Goal: Task Accomplishment & Management: Use online tool/utility

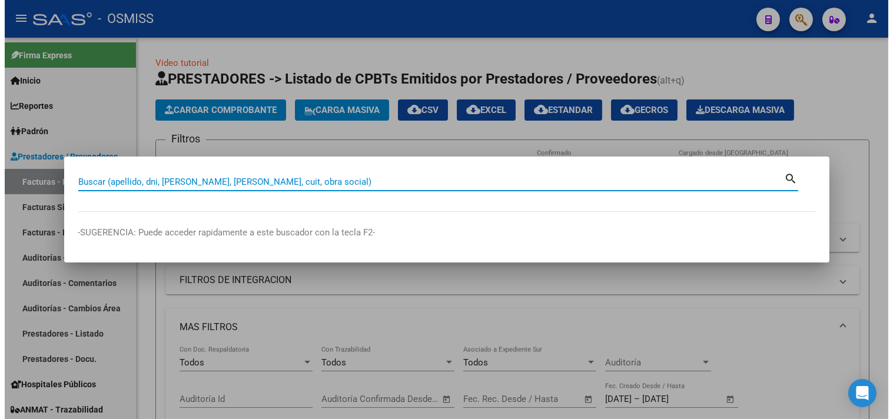
scroll to position [42, 0]
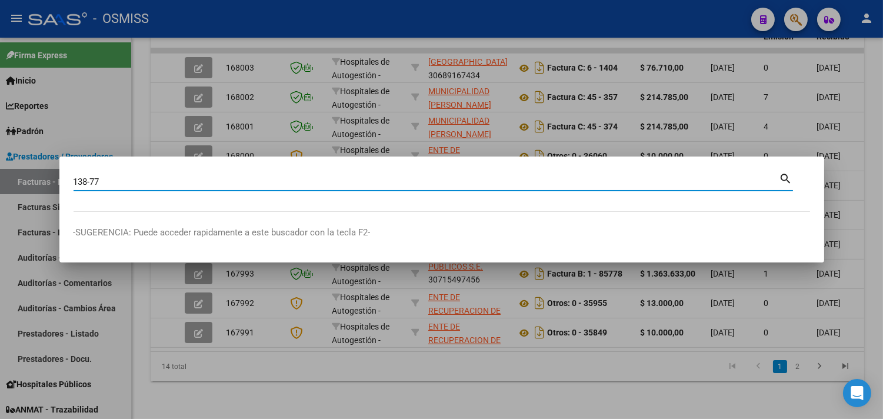
type input "138-77"
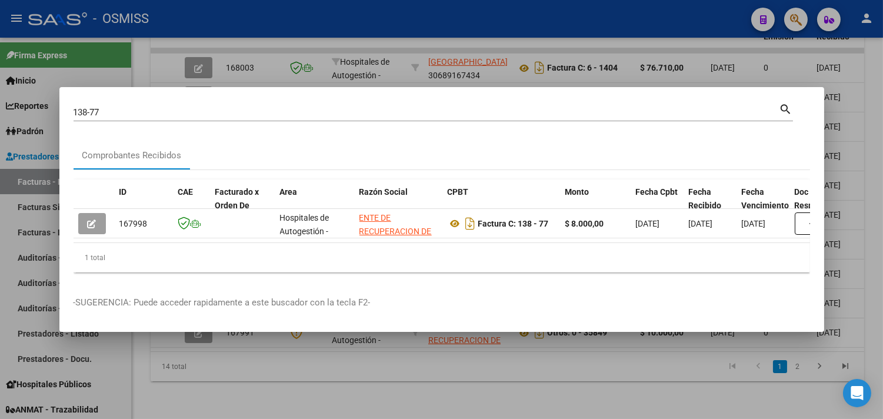
click at [249, 371] on div at bounding box center [441, 209] width 883 height 419
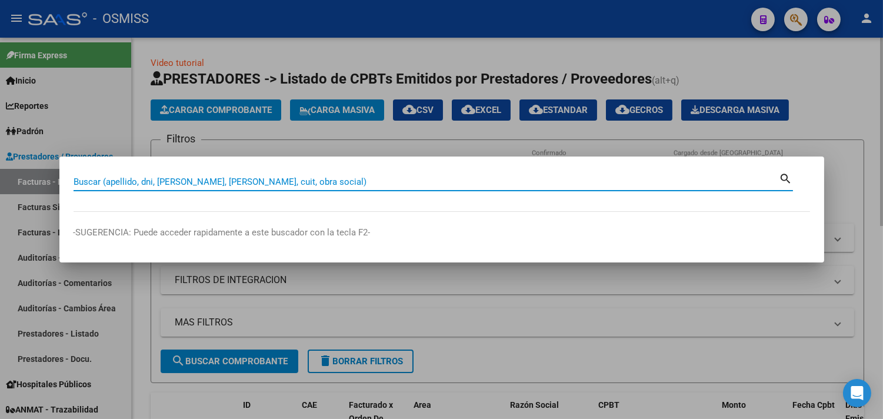
paste input "8-00022697"
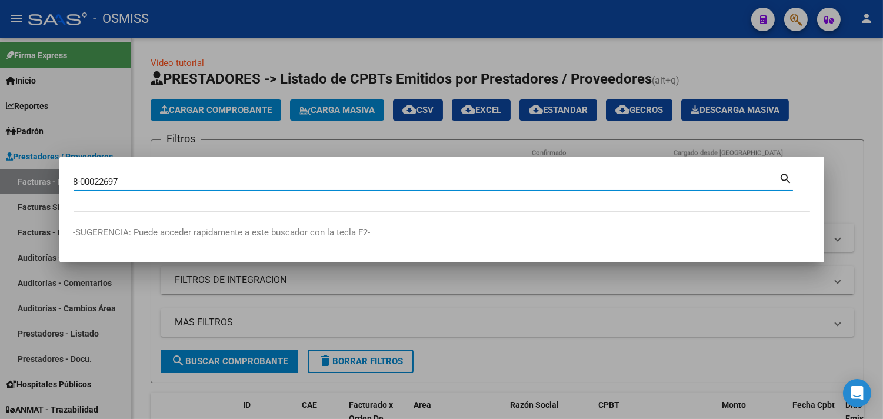
type input "8-00022697"
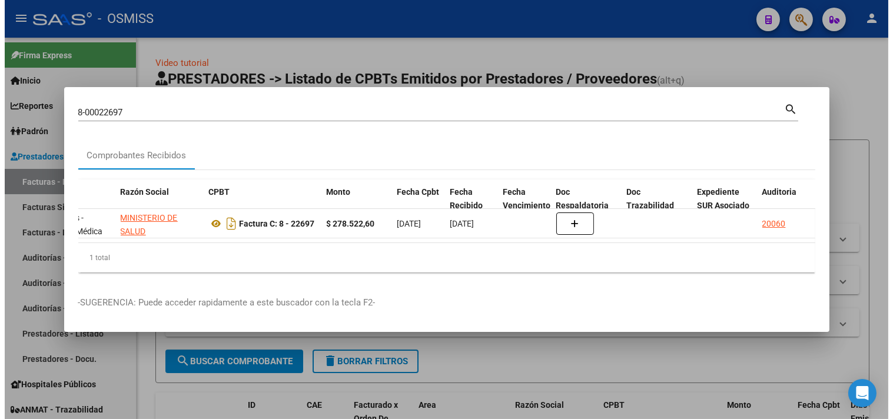
scroll to position [0, 272]
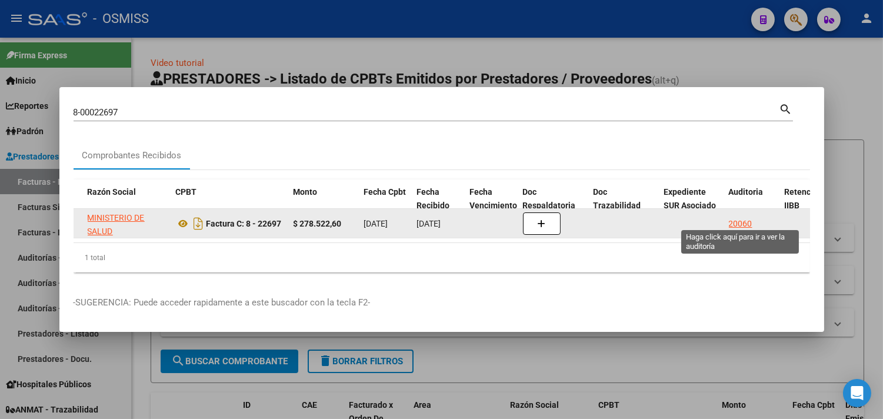
click at [739, 220] on div "20060" at bounding box center [741, 224] width 24 height 14
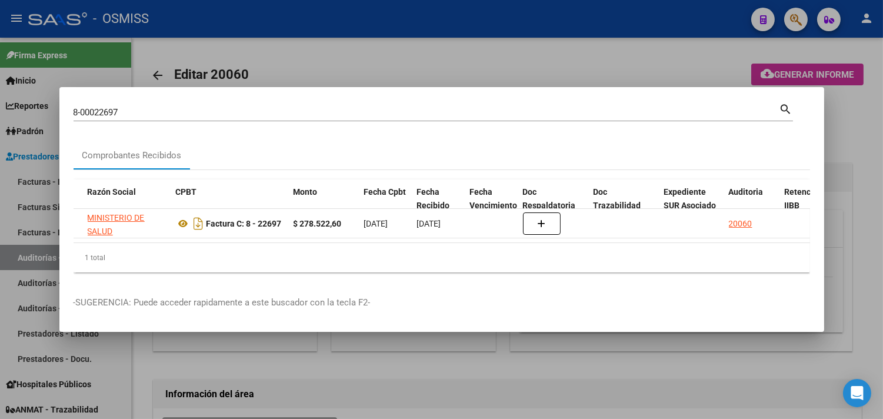
click at [856, 114] on div at bounding box center [441, 209] width 883 height 419
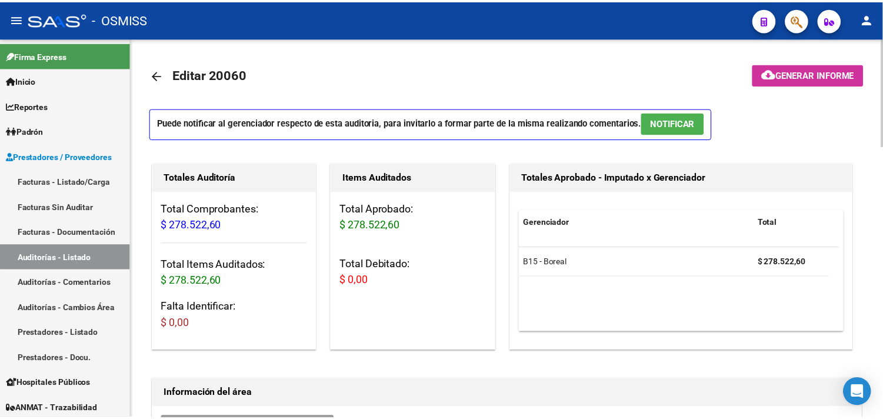
scroll to position [65, 0]
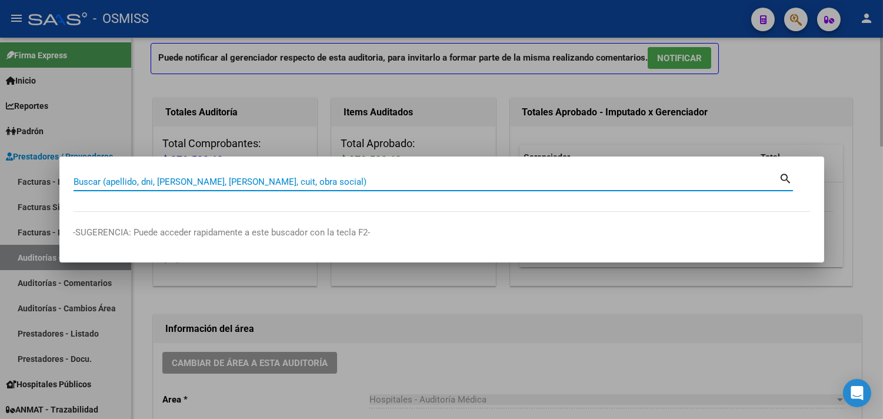
paste input "010-00017462"
type input "010-00017462"
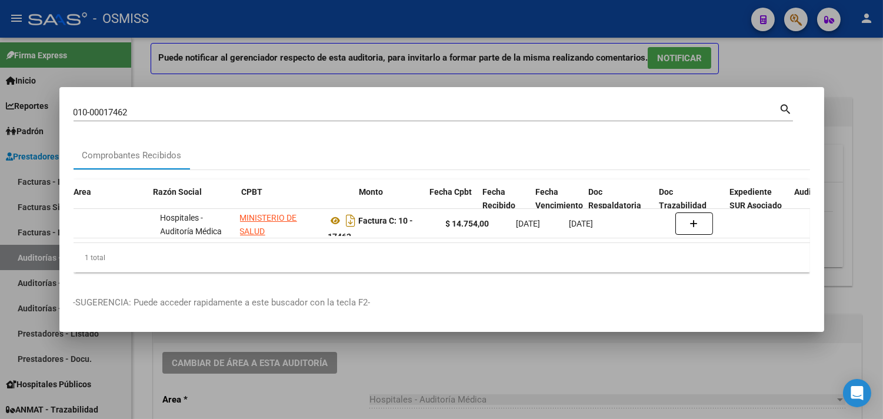
scroll to position [0, 436]
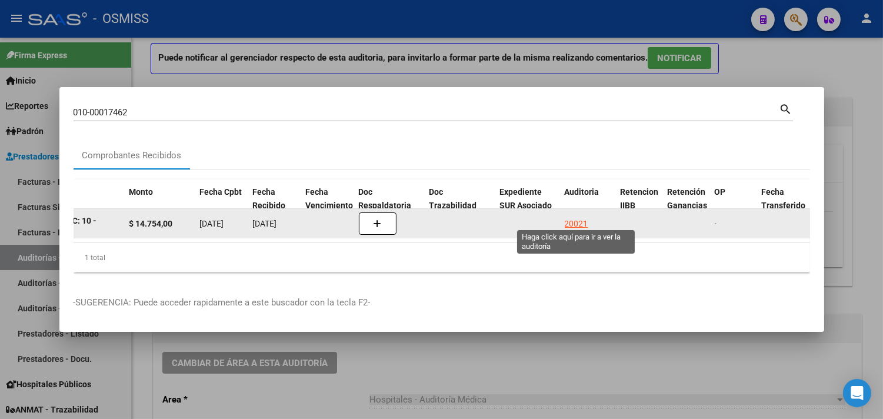
click at [568, 218] on div "20021" at bounding box center [577, 224] width 24 height 14
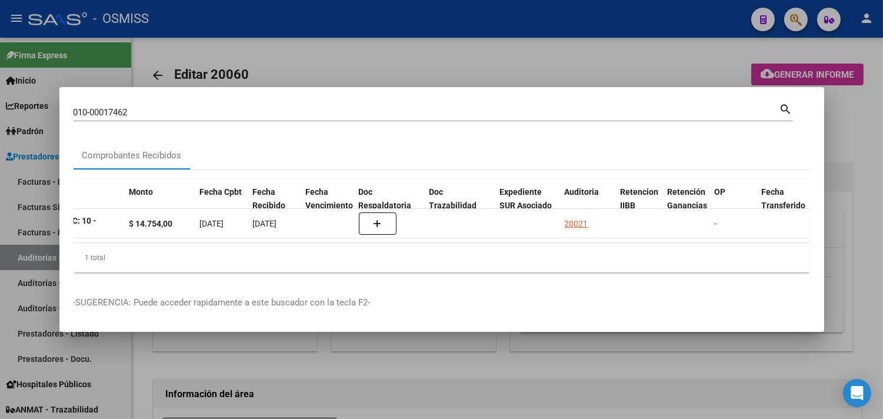
click at [851, 159] on div at bounding box center [441, 209] width 883 height 419
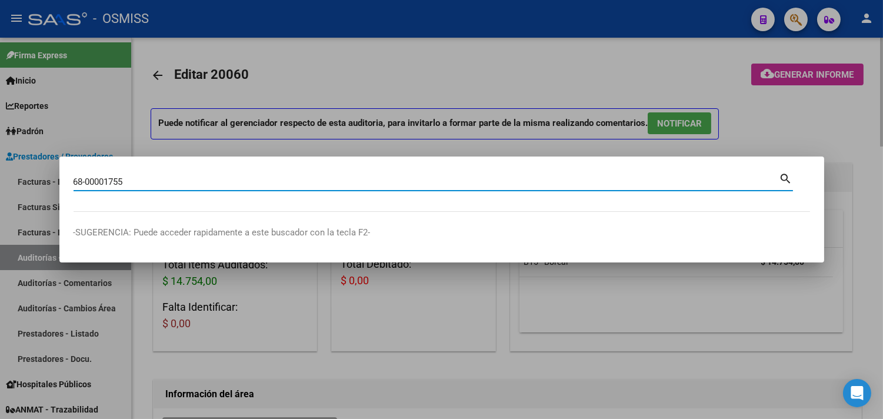
type input "68-00001755"
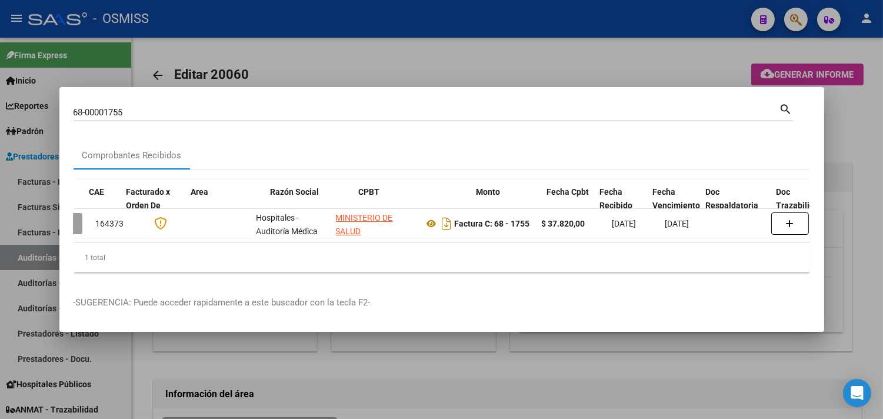
scroll to position [0, 347]
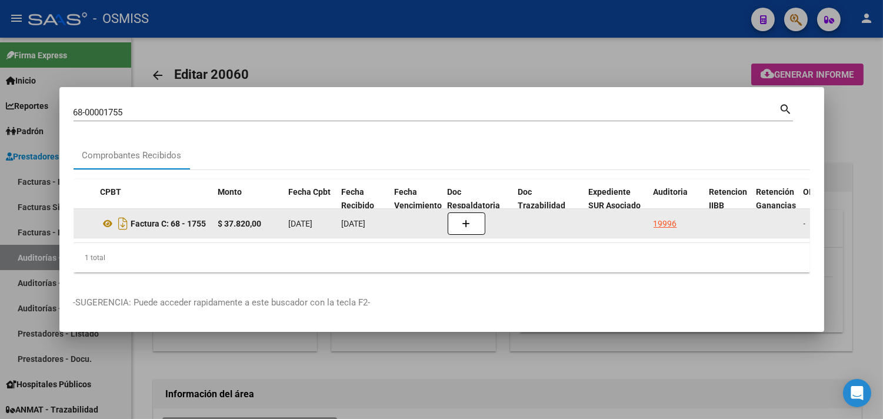
click at [654, 217] on div "19996" at bounding box center [666, 224] width 24 height 14
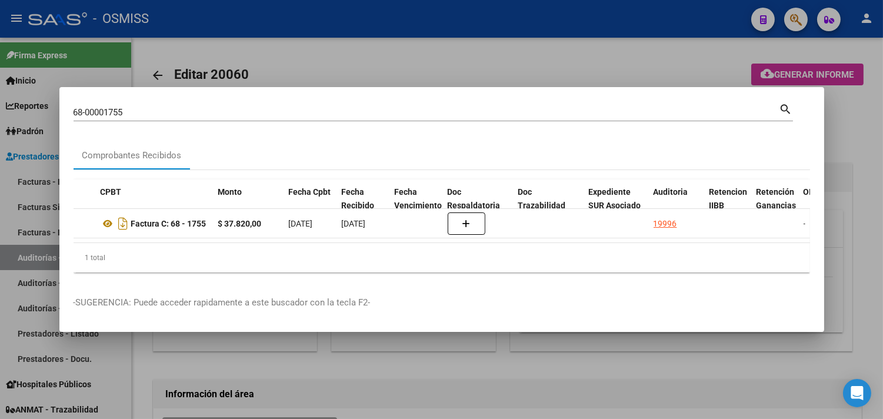
click at [857, 147] on div at bounding box center [441, 209] width 883 height 419
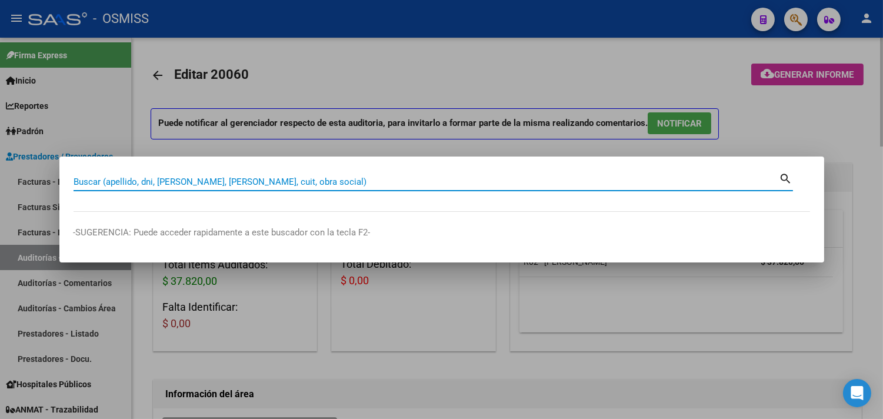
paste input "68-00001690"
type input "68-00001690"
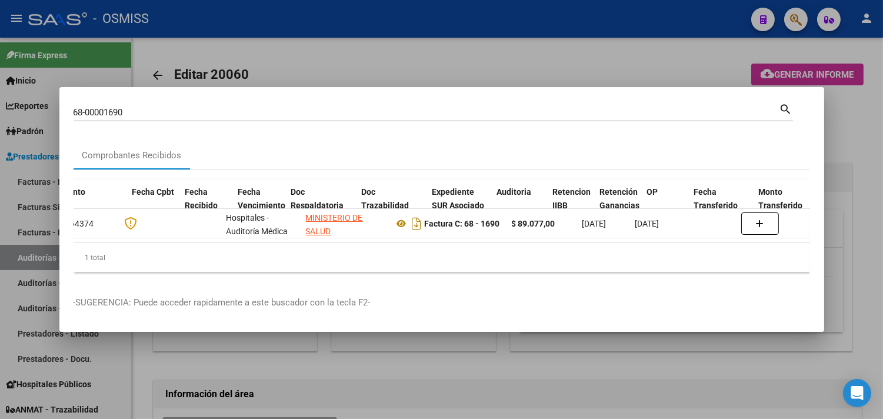
scroll to position [0, 584]
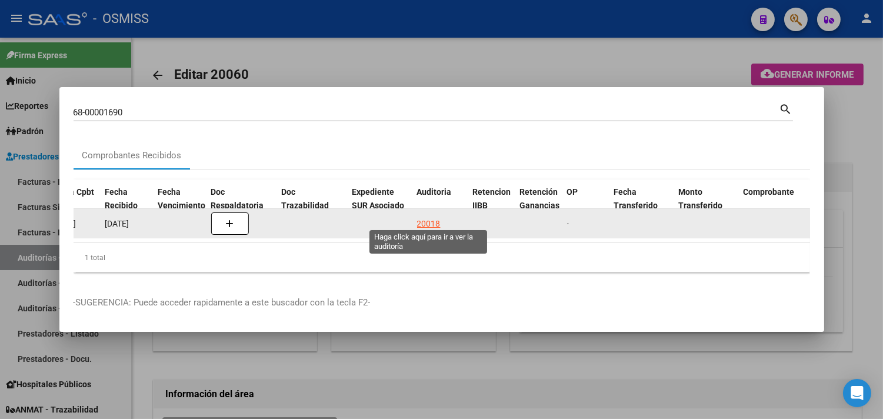
click at [417, 218] on div "20018" at bounding box center [429, 224] width 24 height 14
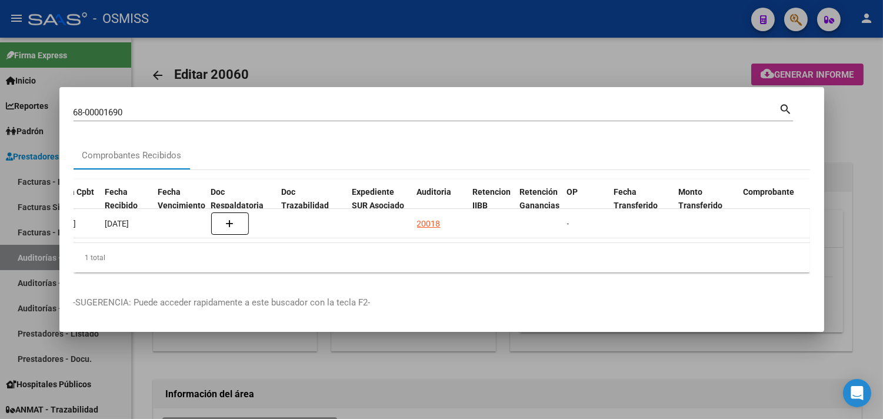
click at [855, 145] on div at bounding box center [441, 209] width 883 height 419
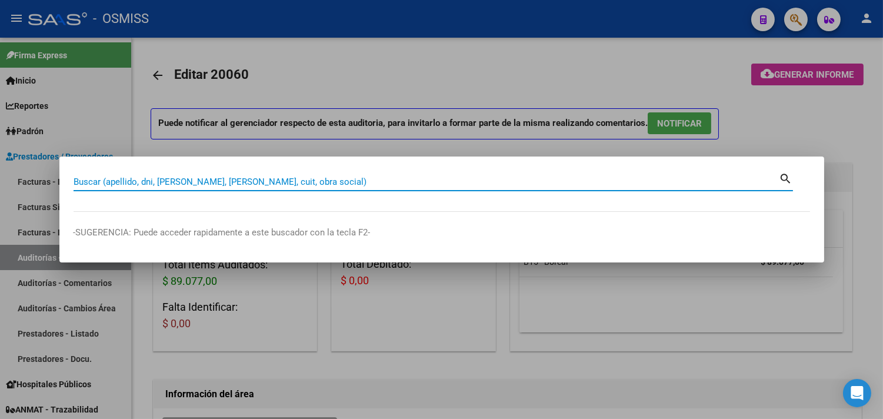
paste input "067-00002291"
type input "067-00002291"
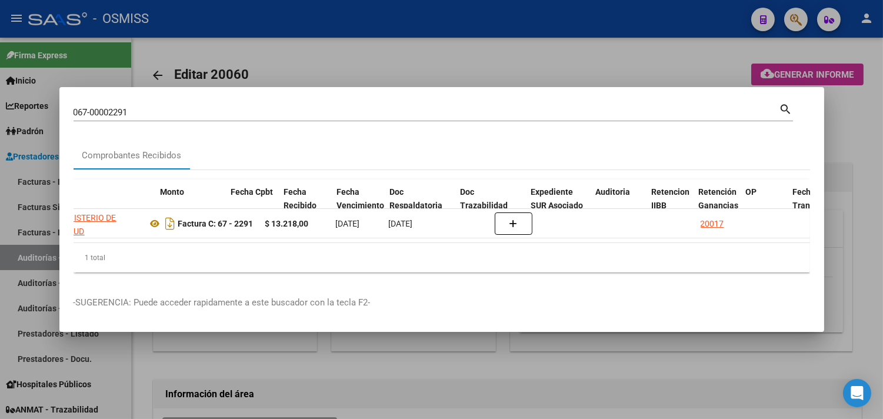
scroll to position [0, 424]
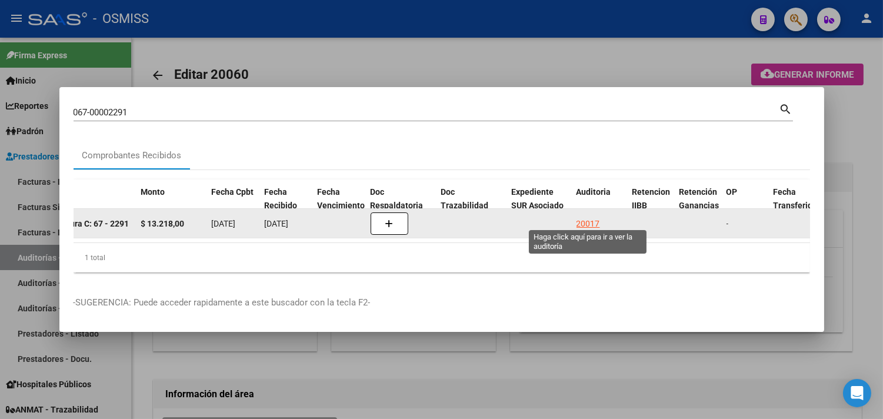
click at [598, 217] on div "20017" at bounding box center [589, 224] width 24 height 14
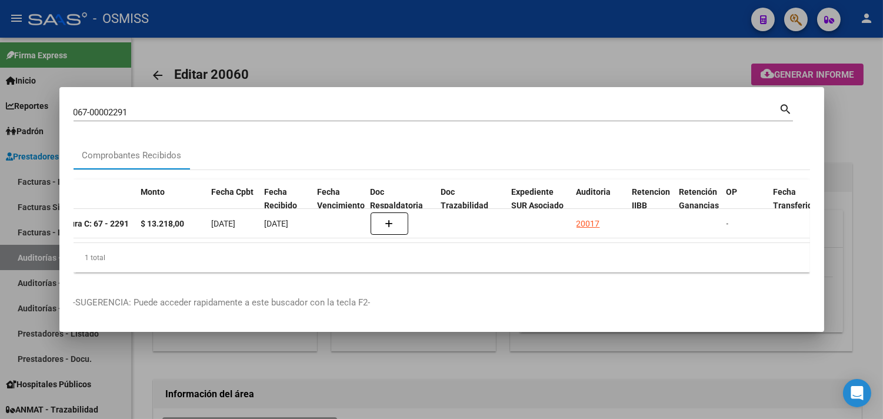
click at [866, 135] on div at bounding box center [441, 209] width 883 height 419
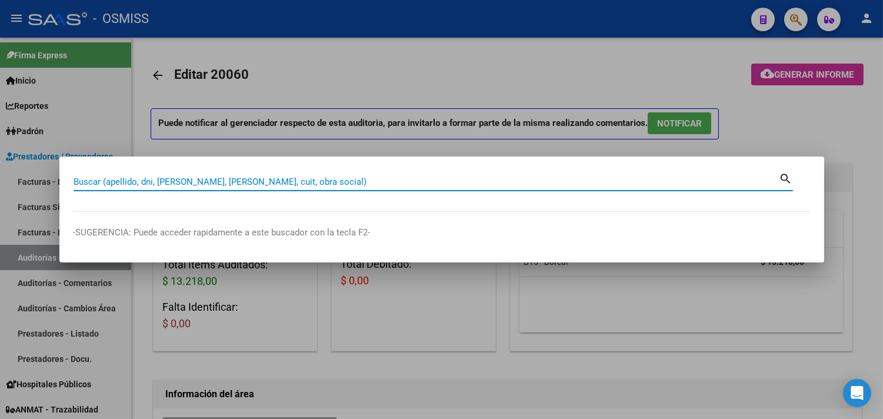
paste input "0067-00002271"
type input "0067-00002271"
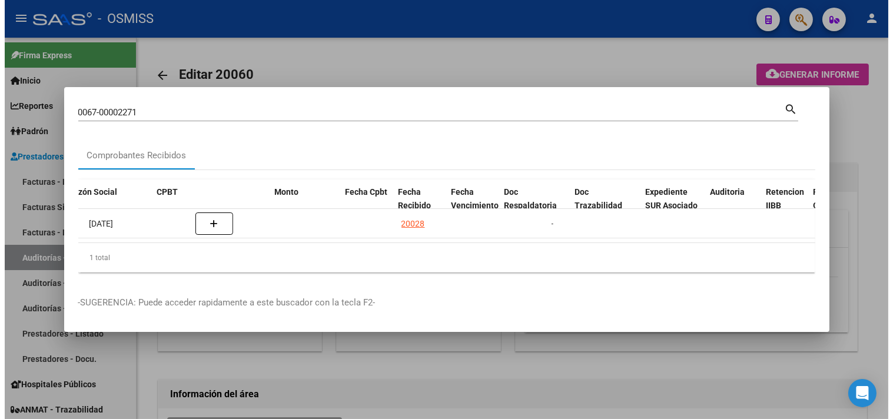
scroll to position [0, 609]
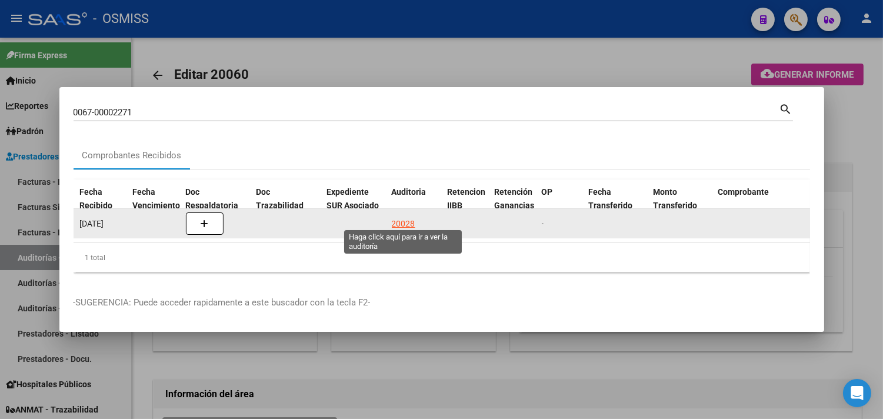
click at [413, 217] on div "20028" at bounding box center [404, 224] width 24 height 14
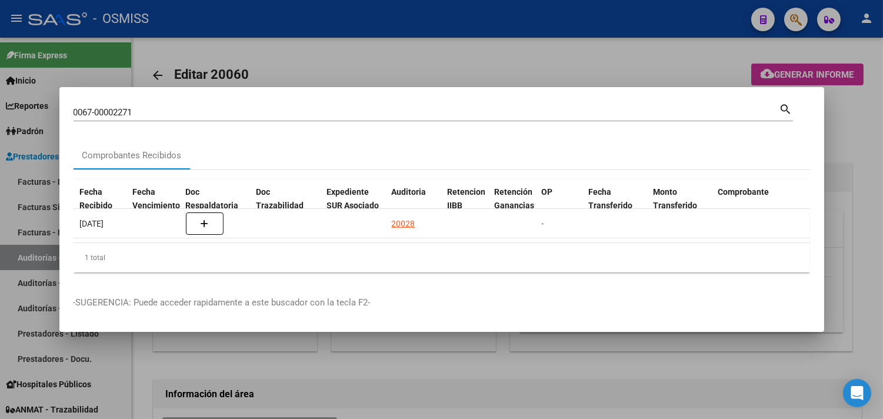
click at [860, 133] on div at bounding box center [441, 209] width 883 height 419
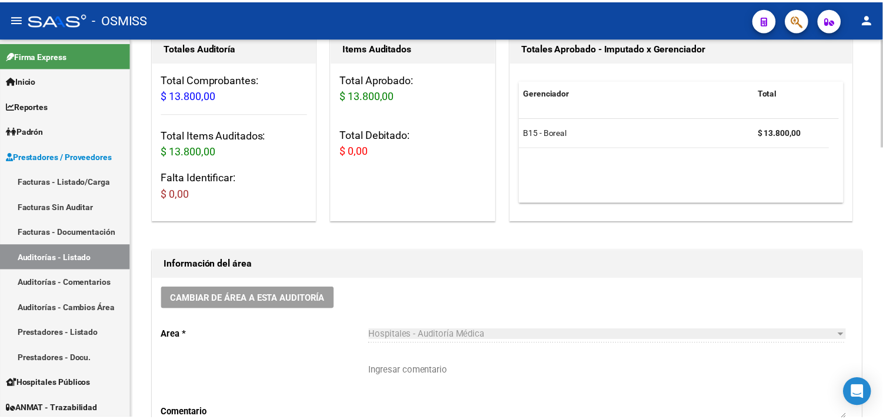
scroll to position [131, 0]
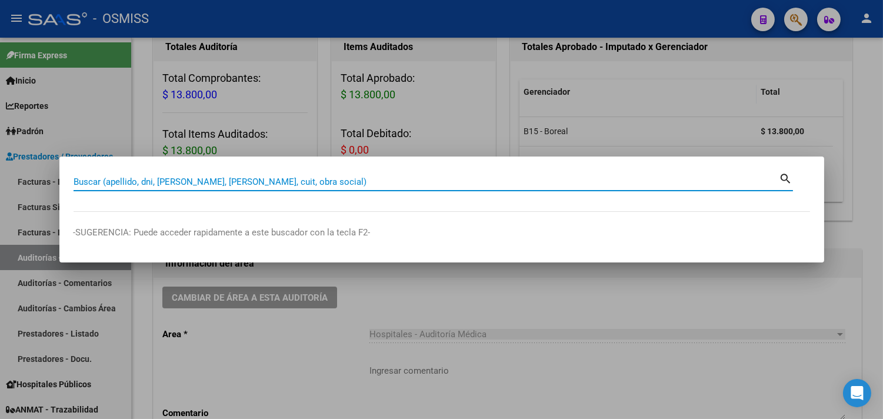
paste input "067-00002264"
type input "067-00002264"
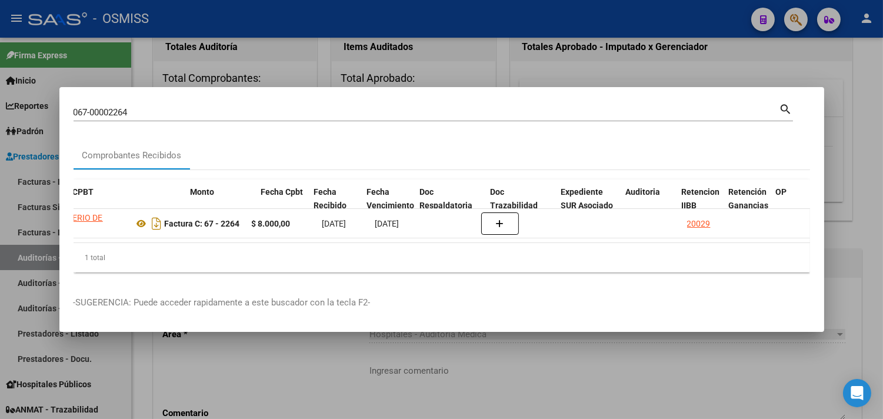
scroll to position [0, 375]
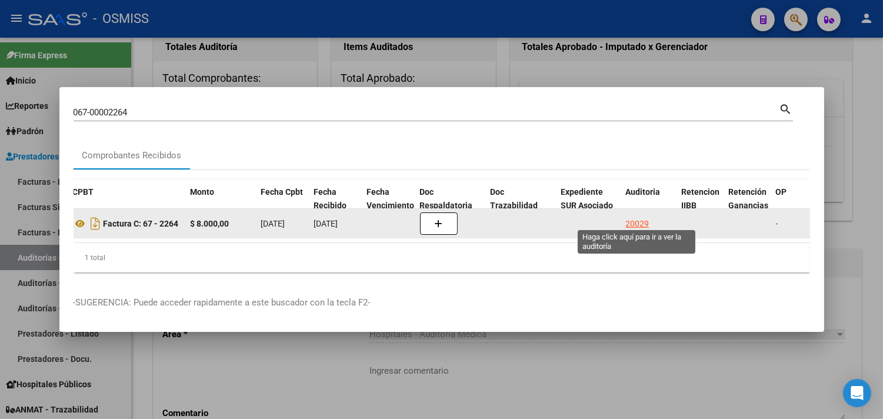
click at [636, 218] on div "20029" at bounding box center [638, 224] width 24 height 14
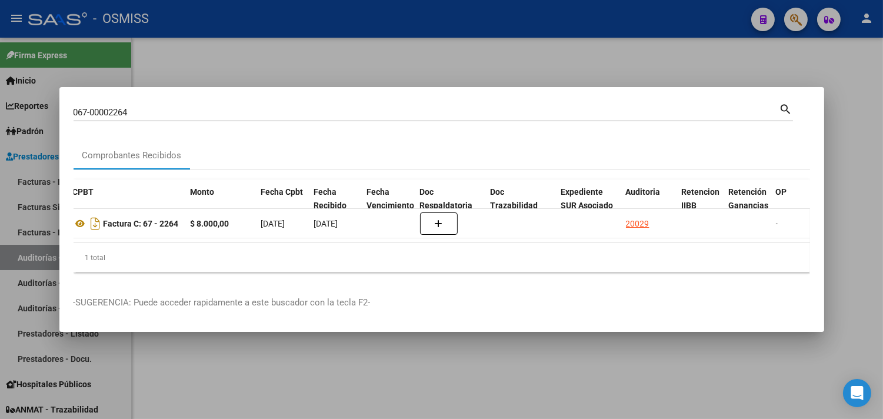
click at [868, 154] on div at bounding box center [441, 209] width 883 height 419
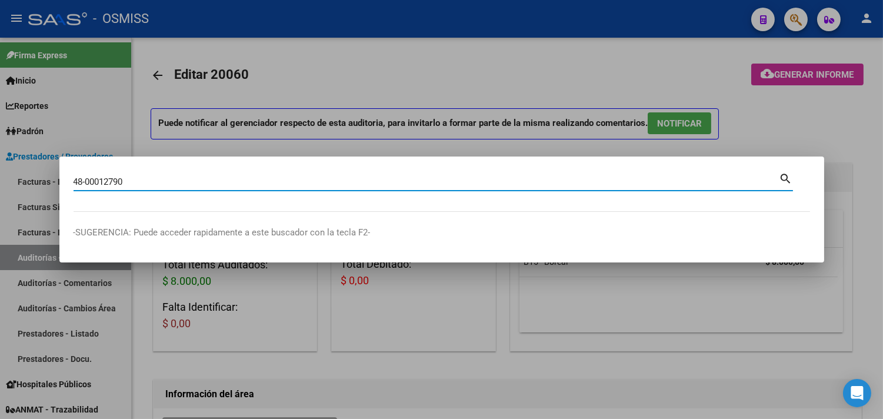
type input "48-00012790"
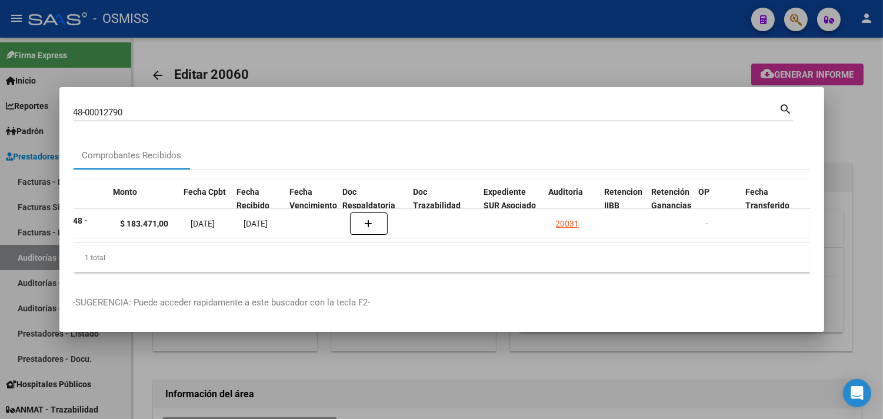
scroll to position [0, 452]
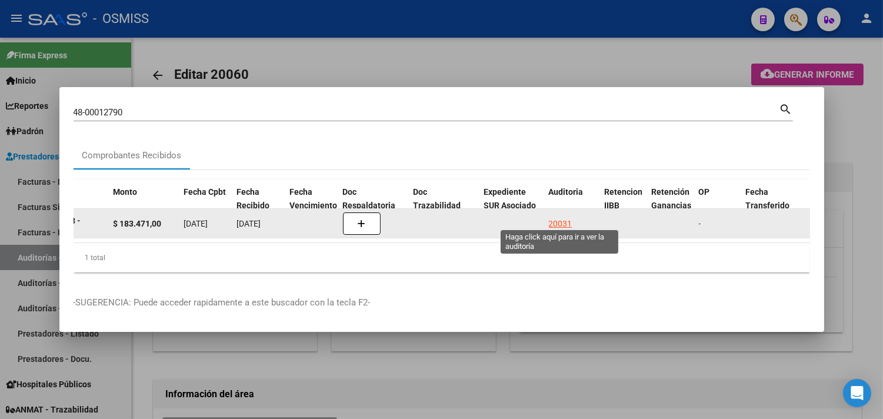
click at [563, 217] on div "20031" at bounding box center [561, 224] width 24 height 14
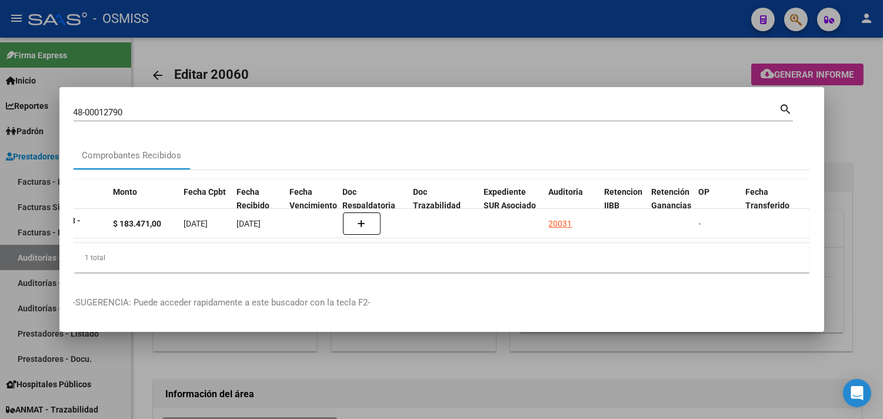
click at [863, 142] on div at bounding box center [441, 209] width 883 height 419
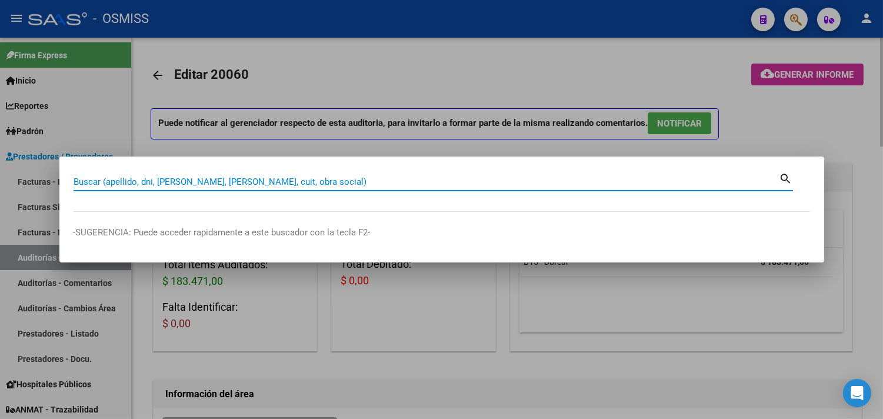
paste input "46-00010143"
type input "46-00010143"
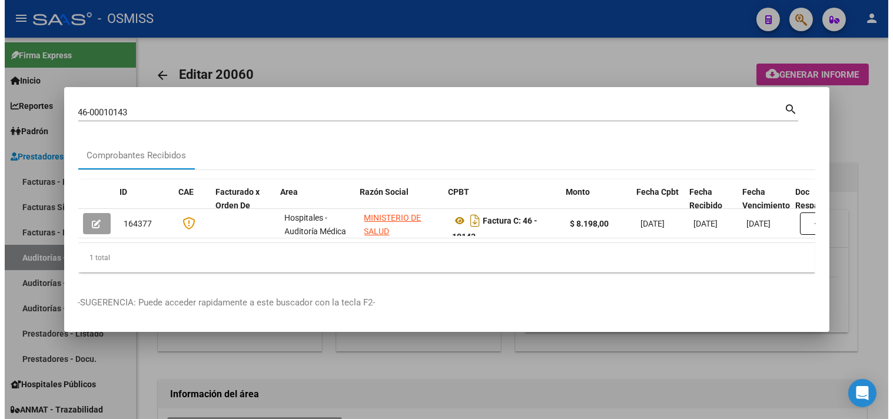
scroll to position [0, 428]
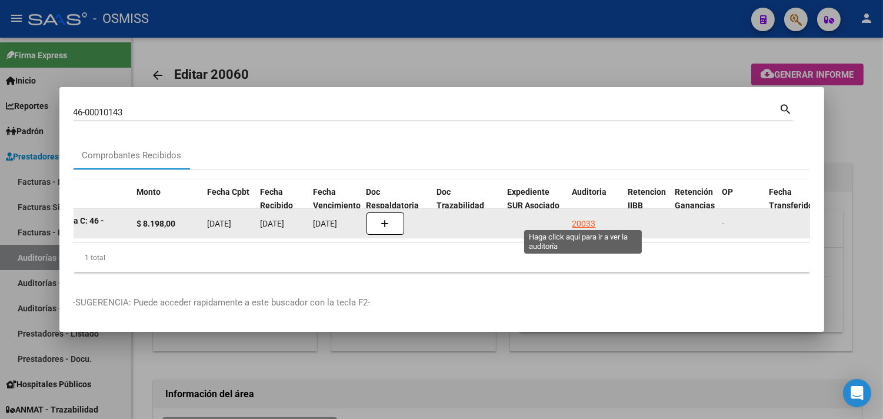
click at [586, 218] on div "20033" at bounding box center [585, 224] width 24 height 14
click at [581, 221] on div "20033" at bounding box center [585, 224] width 24 height 14
click at [580, 217] on div "20033" at bounding box center [585, 224] width 24 height 14
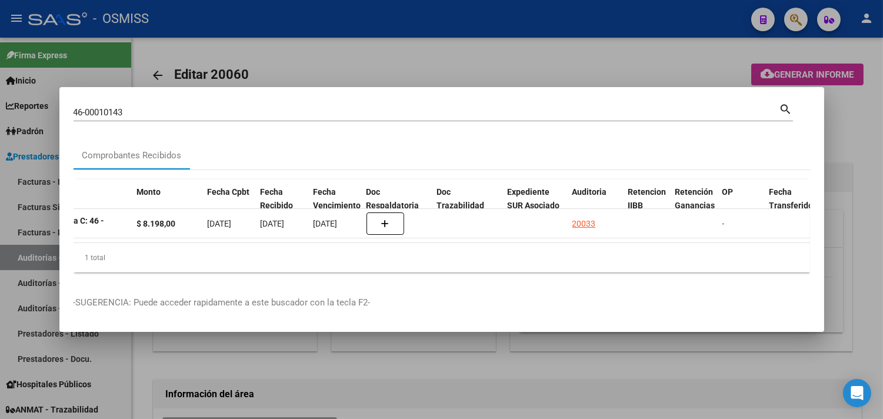
click at [857, 184] on div at bounding box center [441, 209] width 883 height 419
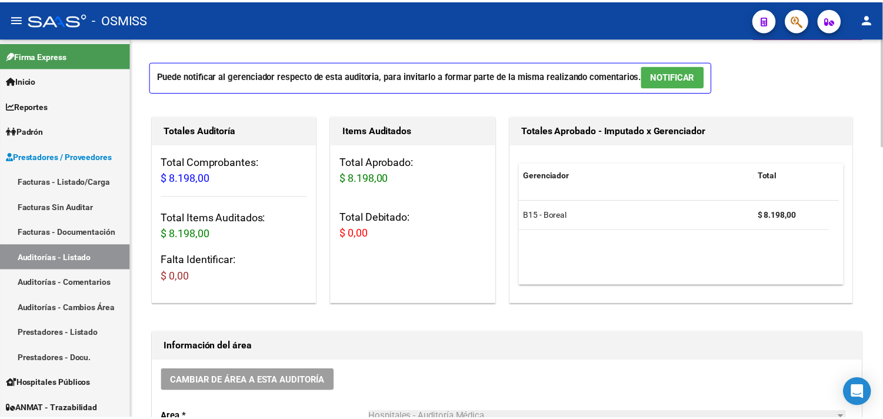
scroll to position [65, 0]
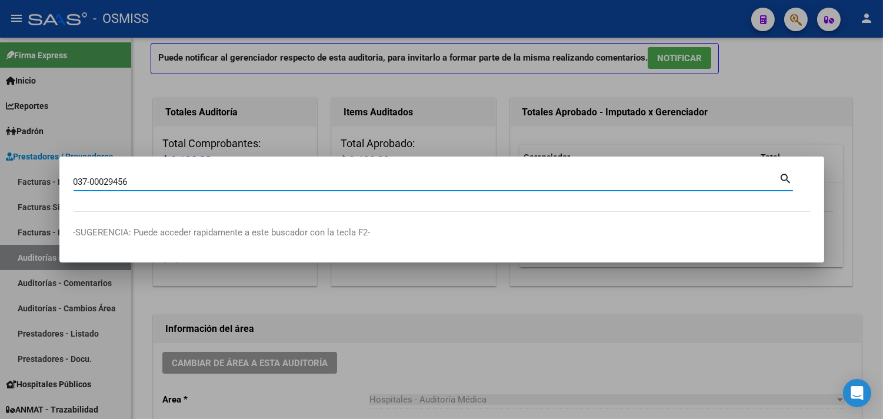
type input "037-00029456"
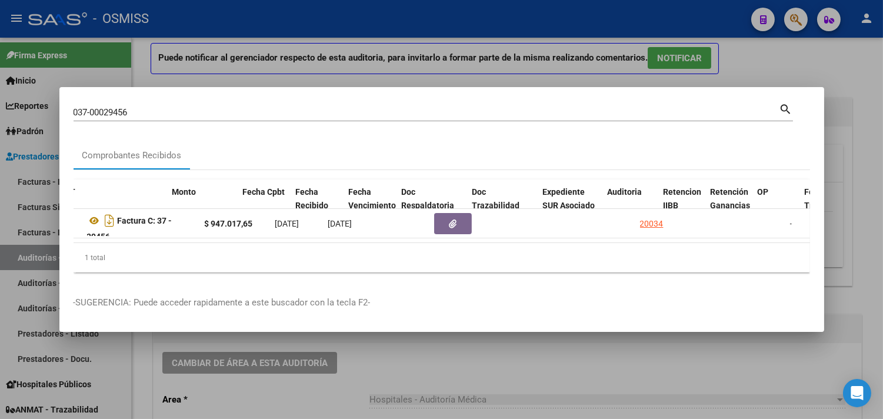
scroll to position [0, 393]
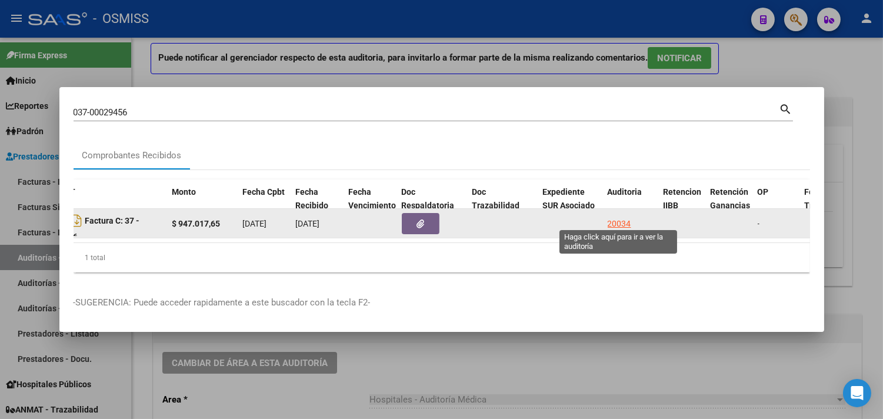
click at [614, 217] on div "20034" at bounding box center [620, 224] width 24 height 14
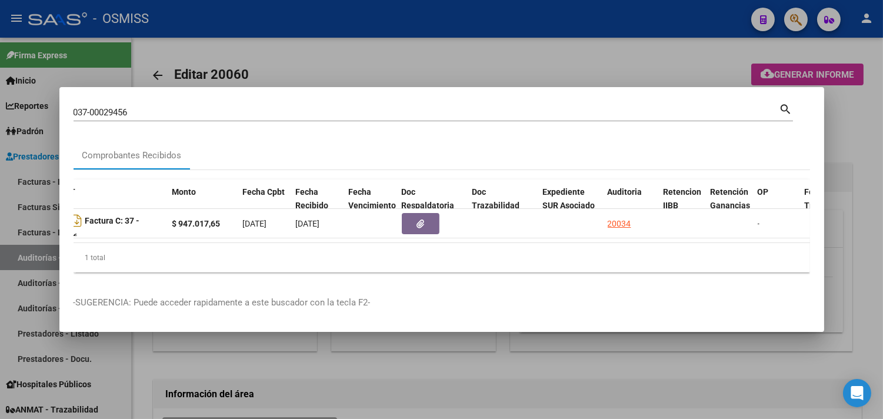
click at [836, 122] on div at bounding box center [441, 209] width 883 height 419
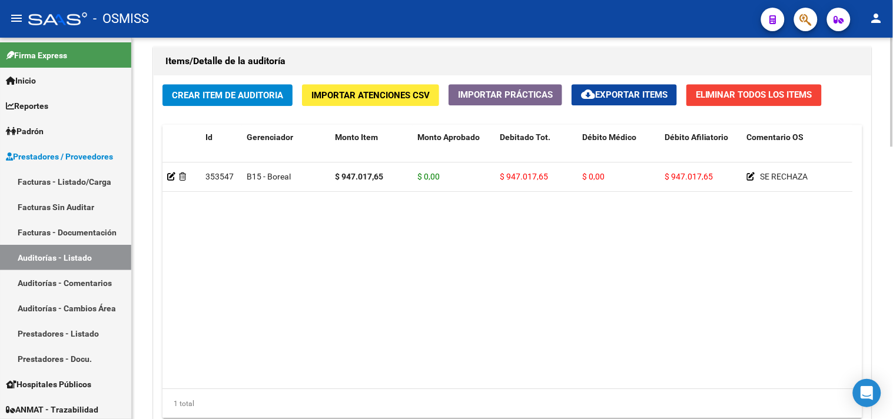
click at [516, 294] on datatable-body "353547 B15 - Boreal $ 947.017,65 $ 0,00 $ 947.017,65 $ 0,00 $ 947.017,65 SE REC…" at bounding box center [507, 275] width 690 height 227
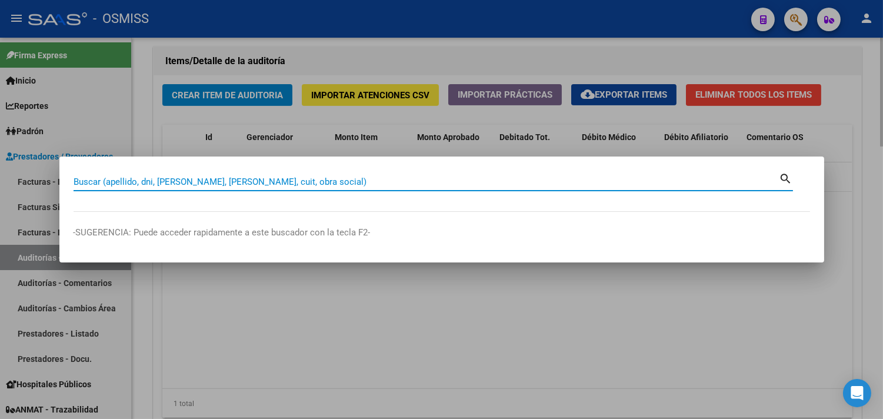
paste input "005-00018756"
type input "005-00018756"
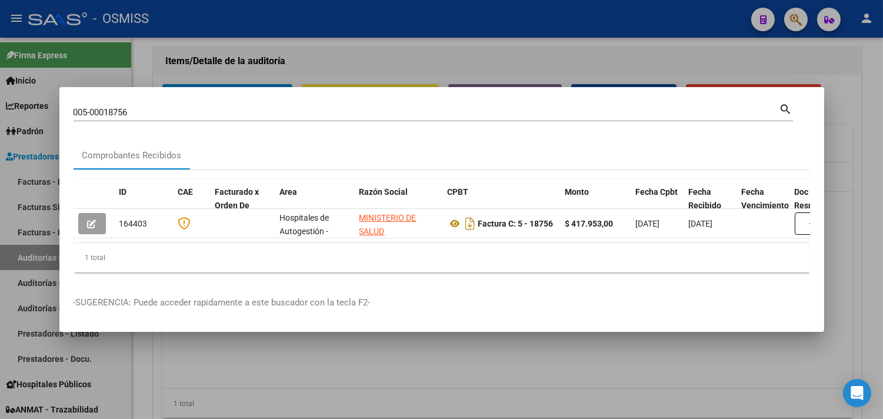
click at [866, 119] on div at bounding box center [441, 209] width 883 height 419
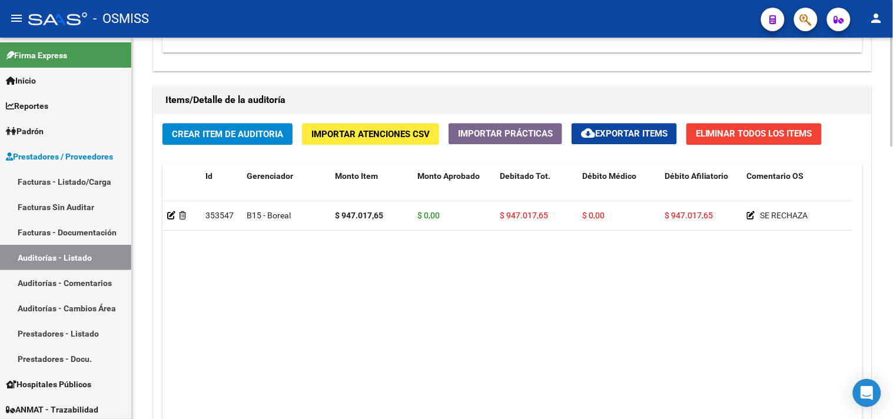
scroll to position [850, 0]
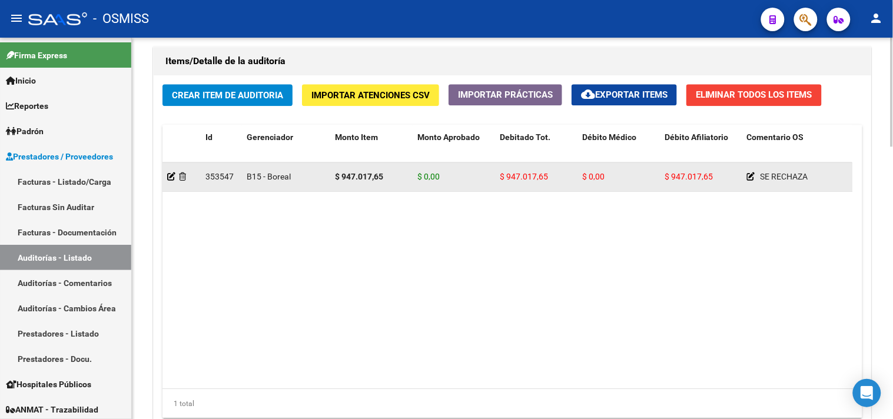
drag, startPoint x: 499, startPoint y: 178, endPoint x: 548, endPoint y: 186, distance: 50.1
click at [548, 186] on datatable-body-cell "$ 947.017,65" at bounding box center [536, 176] width 82 height 29
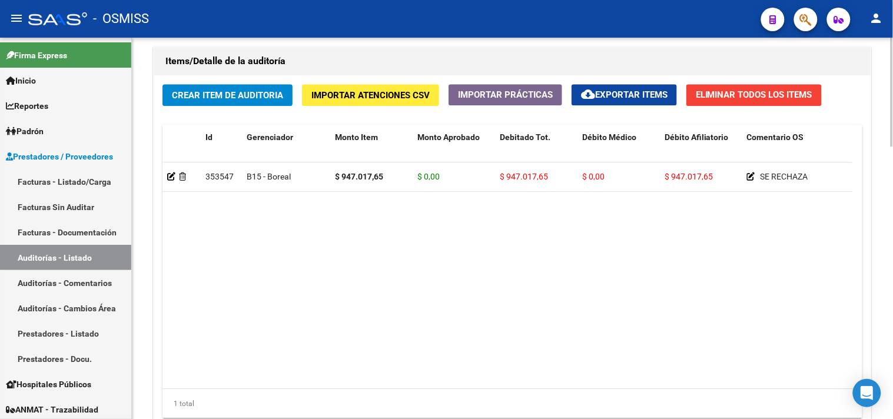
copy span "$ 947.017,65"
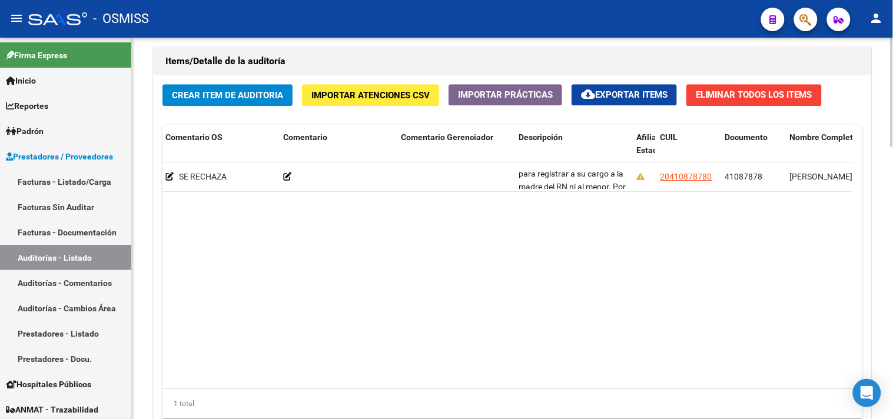
scroll to position [1, 0]
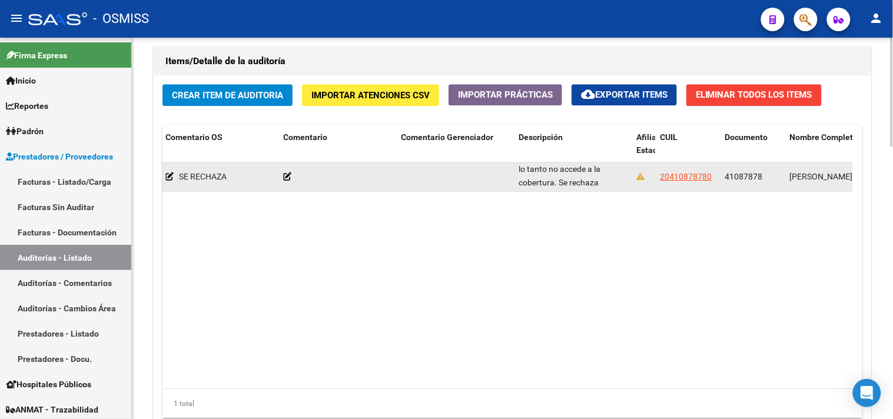
drag, startPoint x: 519, startPoint y: 170, endPoint x: 593, endPoint y: 187, distance: 76.1
click at [593, 187] on div "NO EXISTE EN PADRÓN. TITULAR VINCULANTE NO LO ACREDITA EN GRUPO FAMILIAR PRIMAR…" at bounding box center [573, 176] width 108 height 25
copy span "NO EXISTE EN PADRÓN. TITULAR VINCULANTE NO LO ACREDITA EN GRUPO FAMILIAR PRIMAR…"
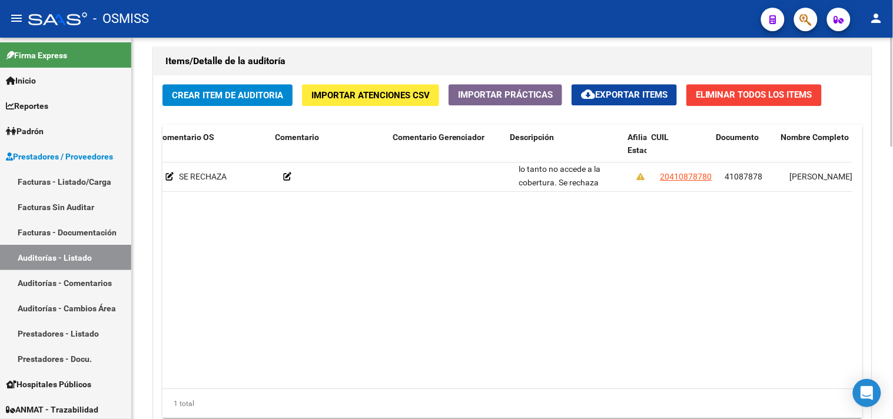
scroll to position [0, 817]
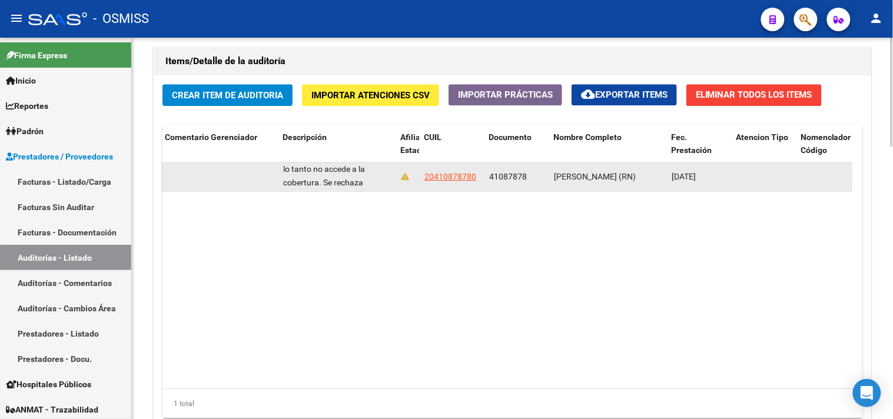
drag, startPoint x: 489, startPoint y: 177, endPoint x: 531, endPoint y: 178, distance: 41.8
click at [531, 178] on div "41087878" at bounding box center [516, 177] width 55 height 14
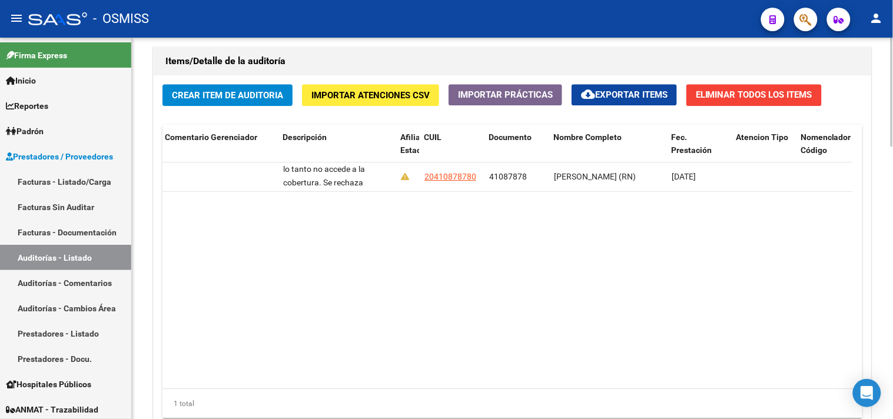
copy span "41087878"
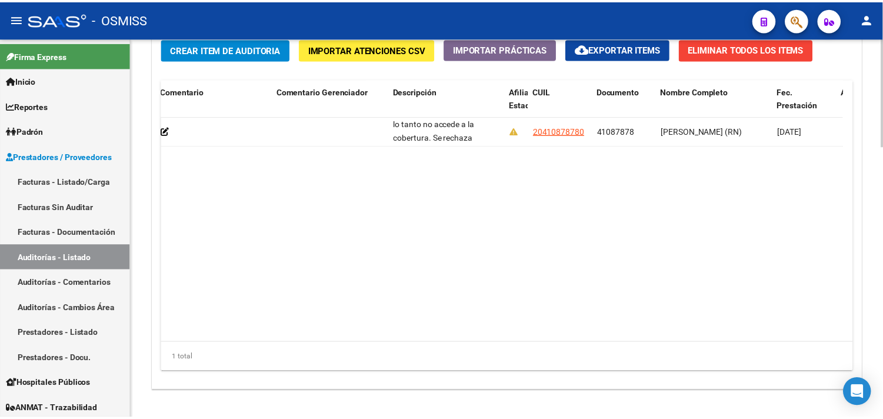
scroll to position [915, 0]
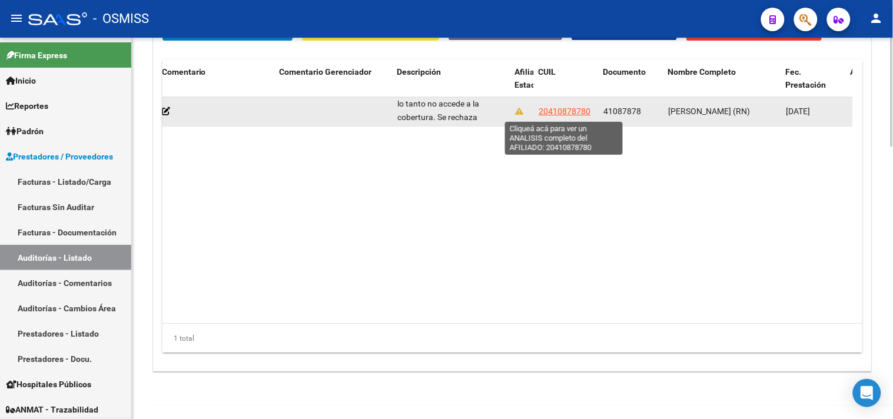
click at [569, 112] on span "20410878780" at bounding box center [565, 111] width 52 height 9
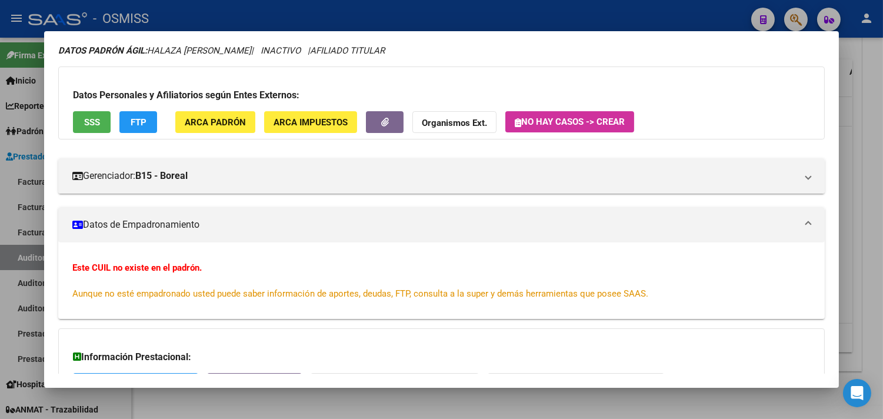
scroll to position [0, 0]
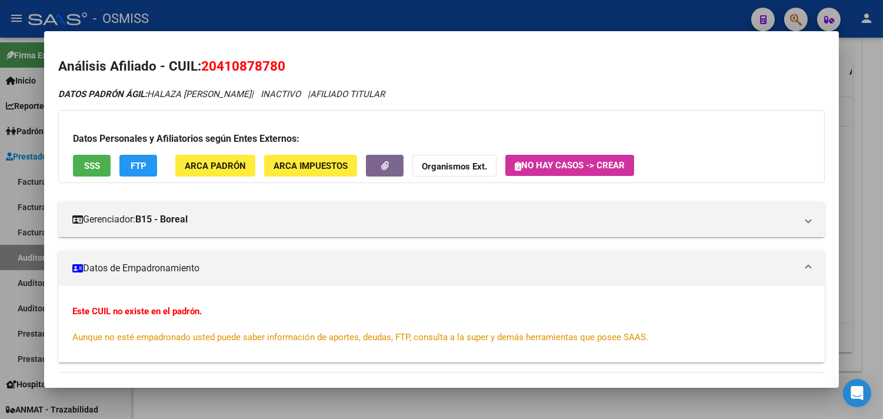
click at [872, 116] on div at bounding box center [441, 209] width 883 height 419
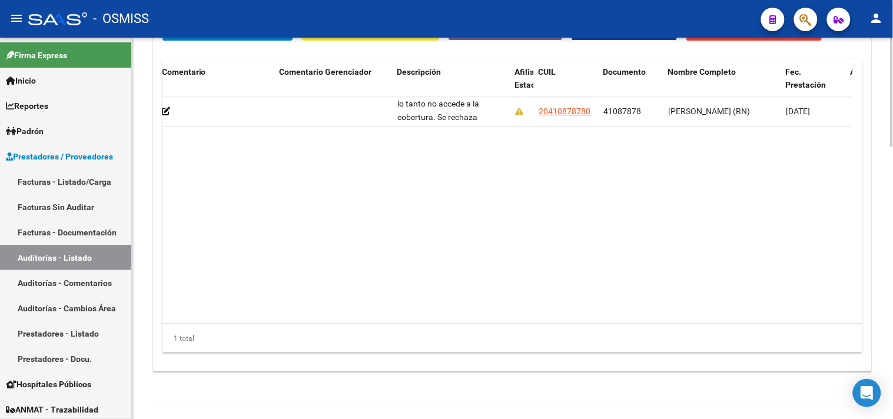
click at [331, 274] on datatable-body "353547 B15 - Boreal $ 947.017,65 $ 0,00 $ 947.017,65 $ 0,00 $ 947.017,65 SE REC…" at bounding box center [507, 210] width 690 height 227
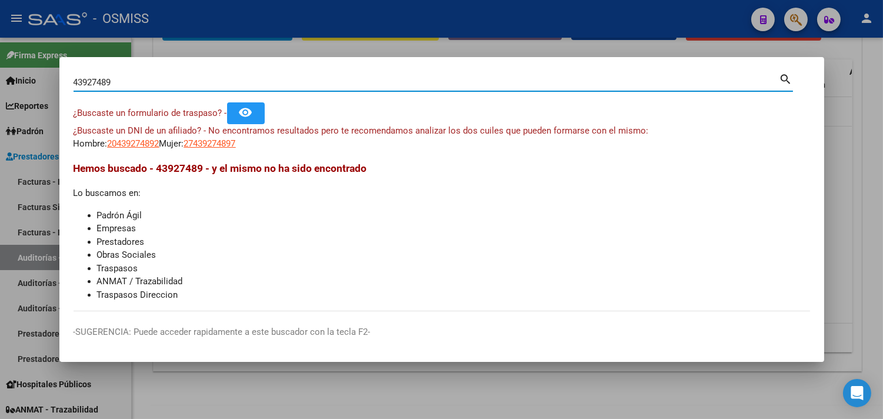
click at [98, 84] on input "43927489" at bounding box center [427, 82] width 706 height 11
drag, startPoint x: 119, startPoint y: 81, endPoint x: 0, endPoint y: 75, distance: 119.6
click at [0, 75] on div "43929489 Buscar (apellido, dni, cuil, nro traspaso, cuit, obra social) search ¿…" at bounding box center [441, 209] width 883 height 419
type input "70835313"
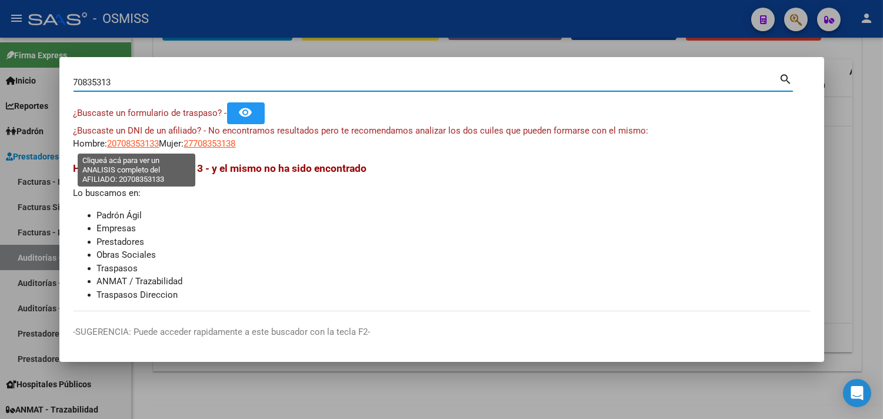
click at [125, 139] on span "20708353133" at bounding box center [134, 143] width 52 height 11
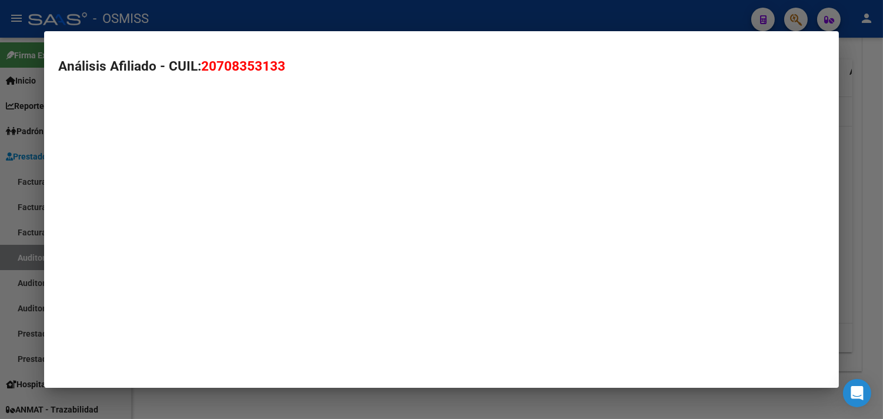
type textarea "20708353133"
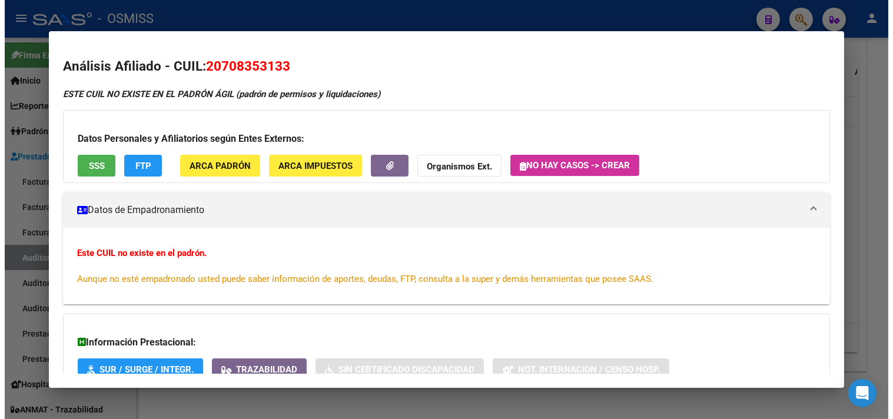
scroll to position [116, 0]
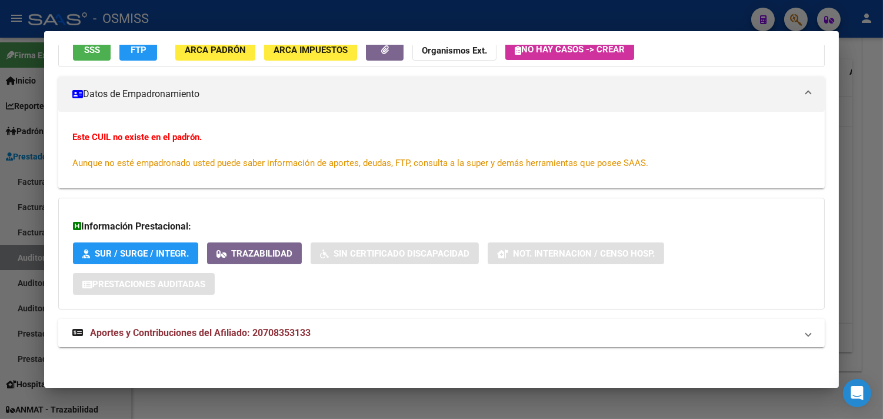
click at [851, 115] on div at bounding box center [441, 209] width 883 height 419
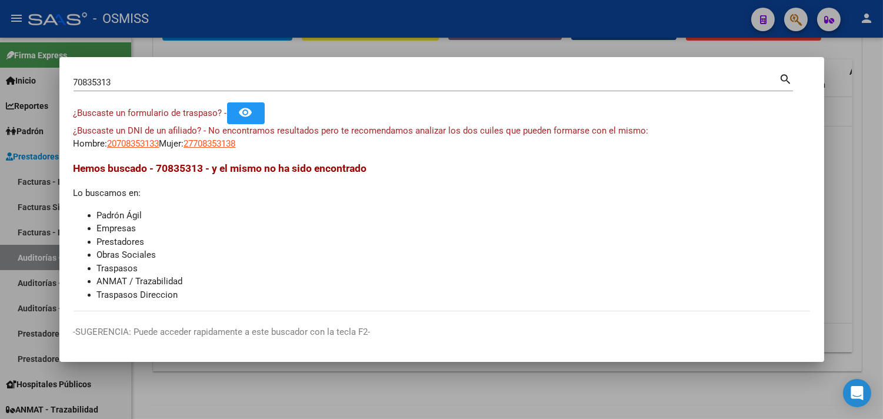
drag, startPoint x: 138, startPoint y: 84, endPoint x: 0, endPoint y: 90, distance: 137.9
click at [0, 90] on div "70835313 Buscar (apellido, dni, cuil, nro traspaso, cuit, obra social) search ¿…" at bounding box center [441, 209] width 883 height 419
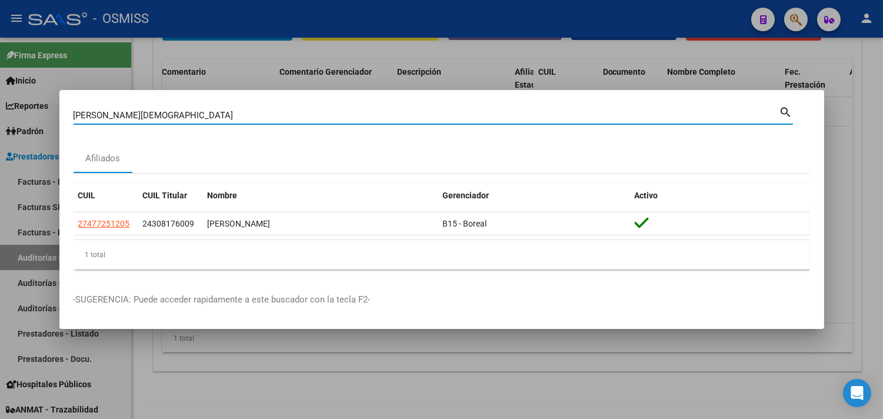
drag, startPoint x: 160, startPoint y: 115, endPoint x: 2, endPoint y: 94, distance: 159.7
click at [2, 94] on div "quintero agustina Buscar (apellido, dni, cuil, nro traspaso, cuit, obra social)…" at bounding box center [441, 209] width 883 height 419
type input "43927484"
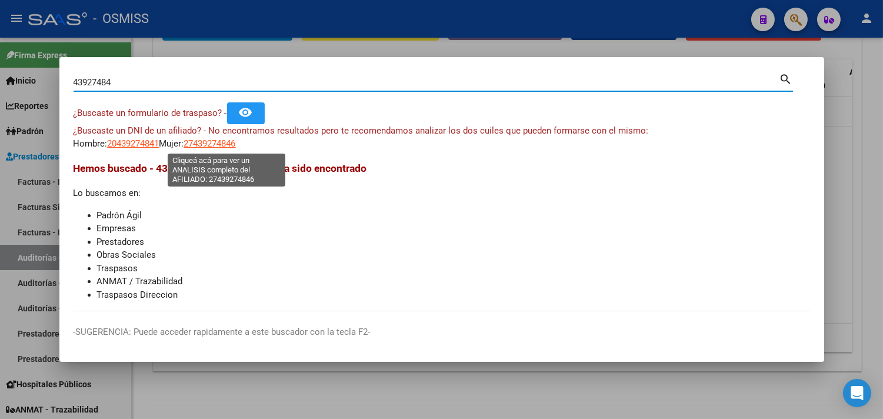
click at [222, 145] on span "27439274846" at bounding box center [210, 143] width 52 height 11
type textarea "27439274846"
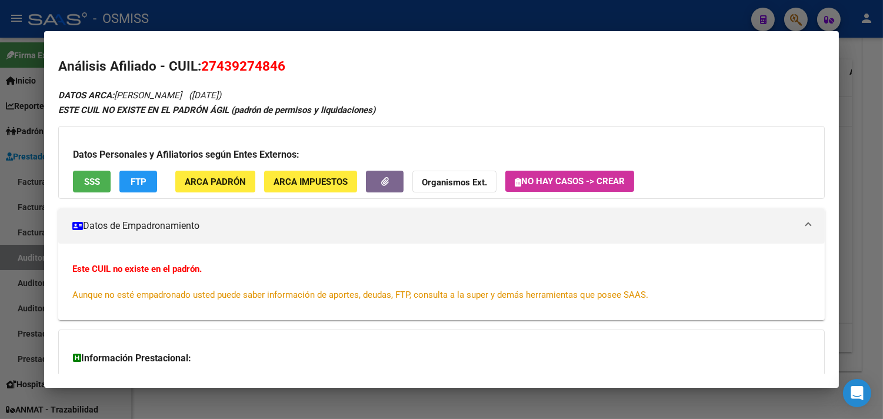
click at [877, 135] on div at bounding box center [441, 209] width 883 height 419
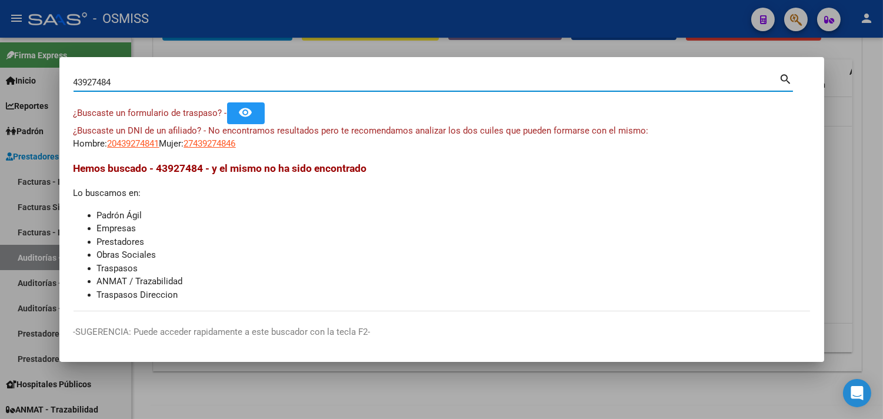
drag, startPoint x: 132, startPoint y: 81, endPoint x: 0, endPoint y: 57, distance: 134.6
click at [0, 57] on div "43927484 Buscar (apellido, dni, cuil, nro traspaso, cuit, obra social) search ¿…" at bounding box center [441, 209] width 883 height 419
type input "41087878"
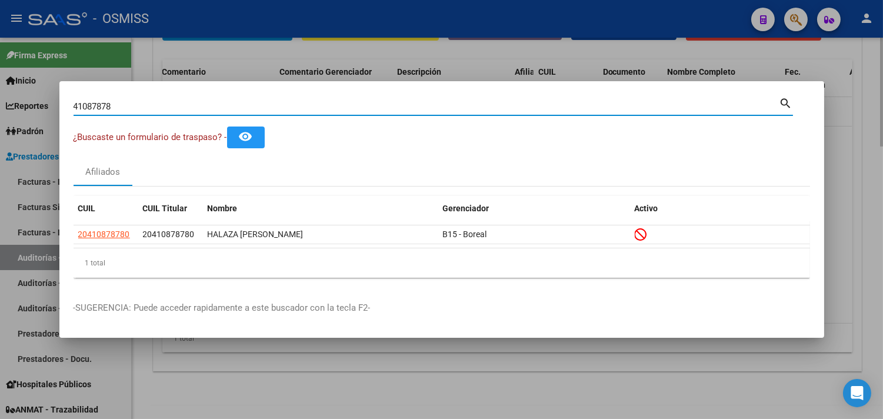
click at [870, 165] on div at bounding box center [441, 209] width 883 height 419
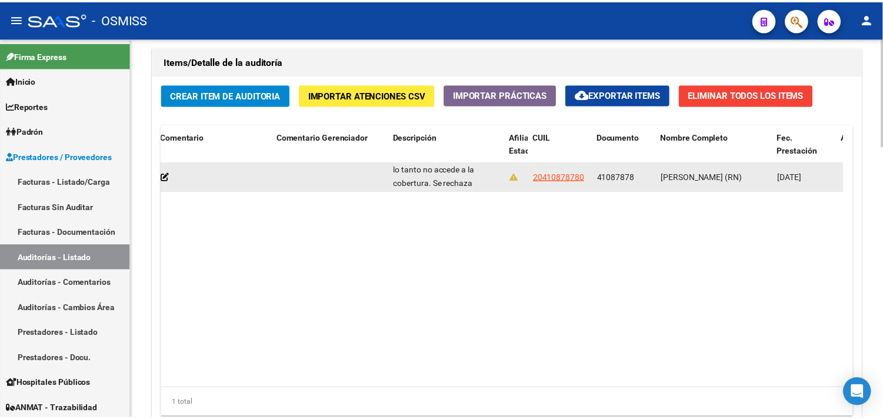
scroll to position [1, 0]
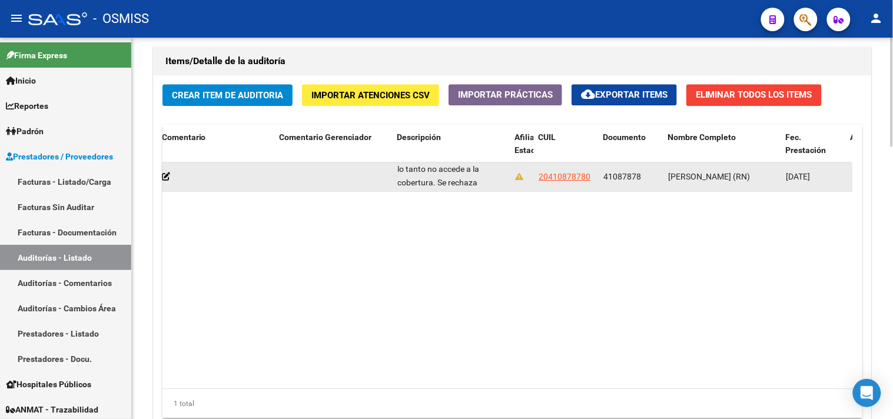
drag, startPoint x: 669, startPoint y: 172, endPoint x: 690, endPoint y: 187, distance: 26.3
click at [690, 184] on div "HALAZA BRIAN NICOLAS (RN)" at bounding box center [722, 177] width 108 height 14
copy span "HALAZA BRIAN NICOLAS (RN)"
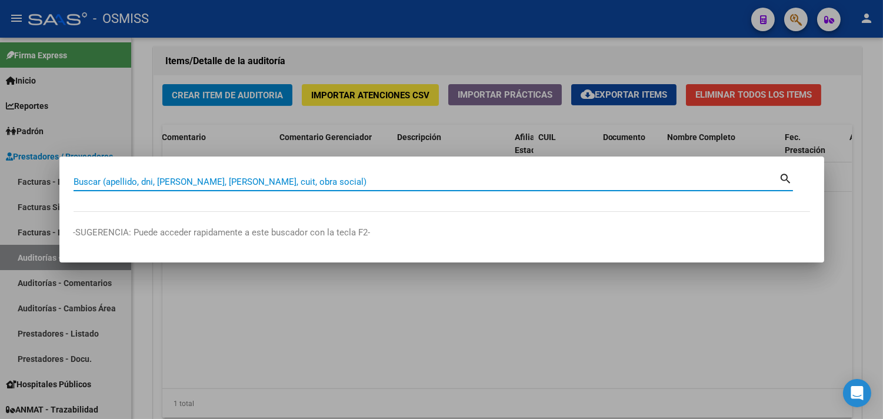
paste input "0028-00014981"
type input "0028-00014981"
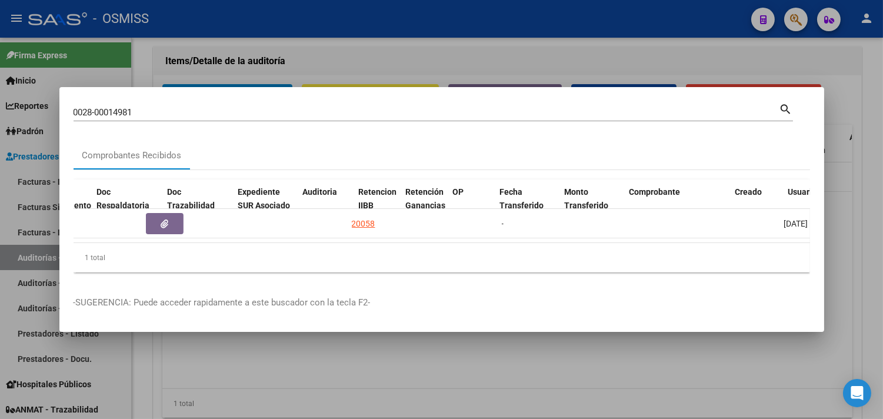
scroll to position [0, 698]
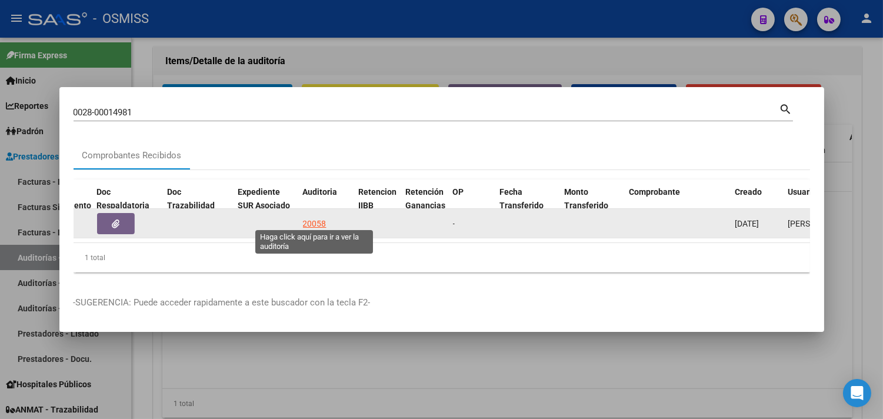
click at [319, 219] on div "20058" at bounding box center [315, 224] width 24 height 14
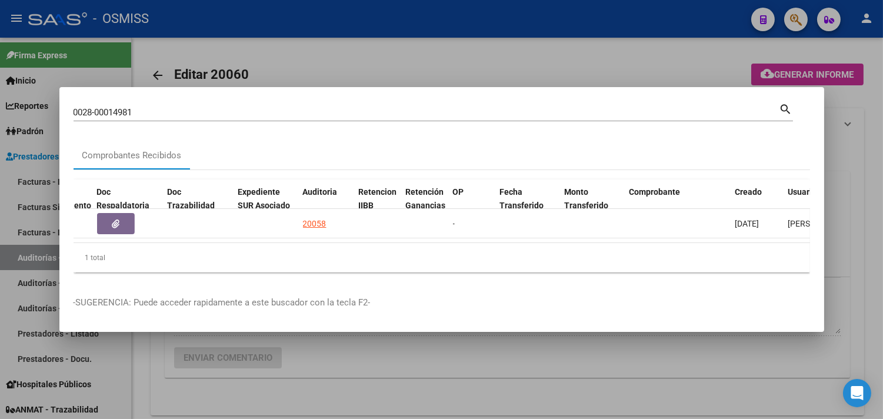
click at [855, 157] on div at bounding box center [441, 209] width 883 height 419
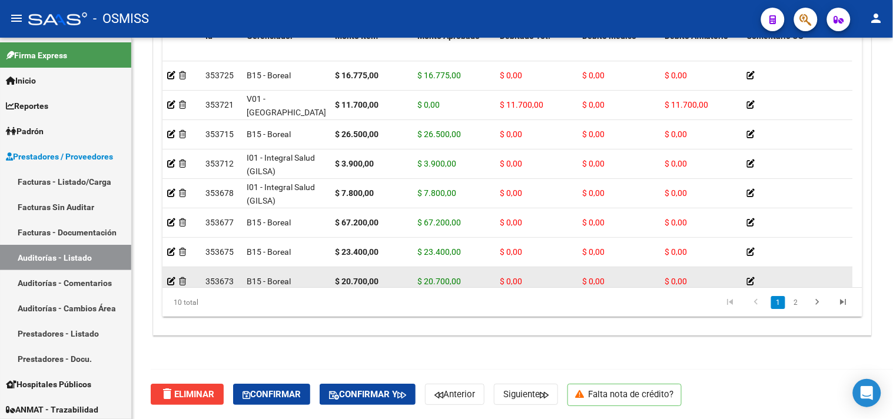
click at [387, 275] on div "$ 20.700,00" at bounding box center [371, 282] width 73 height 14
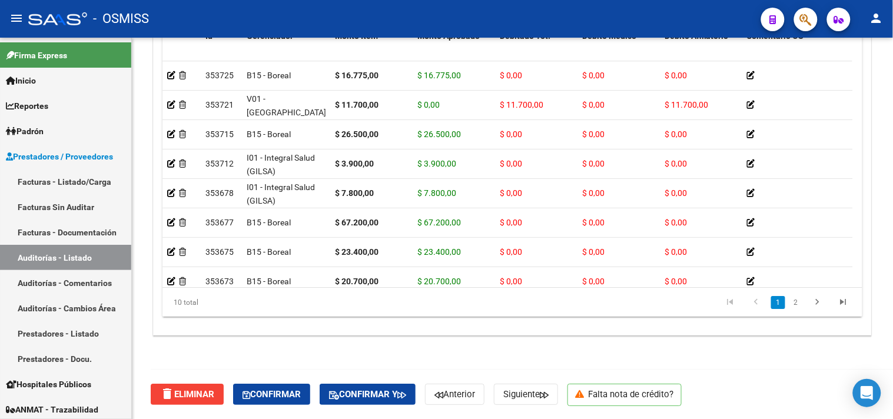
scroll to position [0, 266]
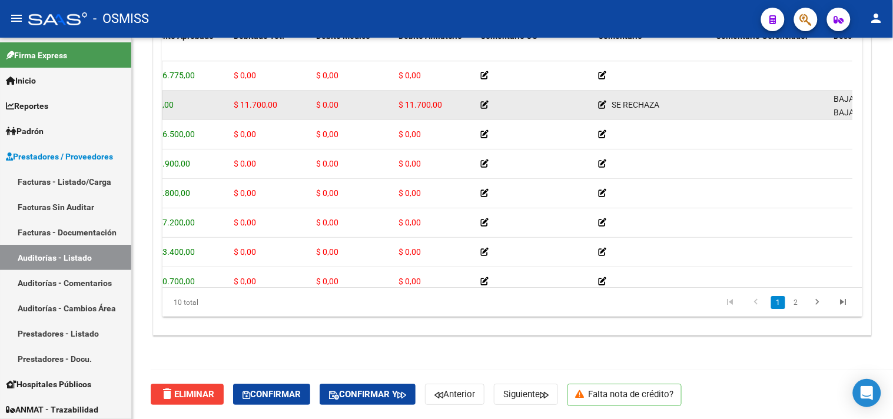
drag, startPoint x: 448, startPoint y: 105, endPoint x: 397, endPoint y: 104, distance: 50.6
click at [397, 104] on datatable-body-cell "$ 11.700,00" at bounding box center [435, 105] width 82 height 29
copy span "$ 11.700,00"
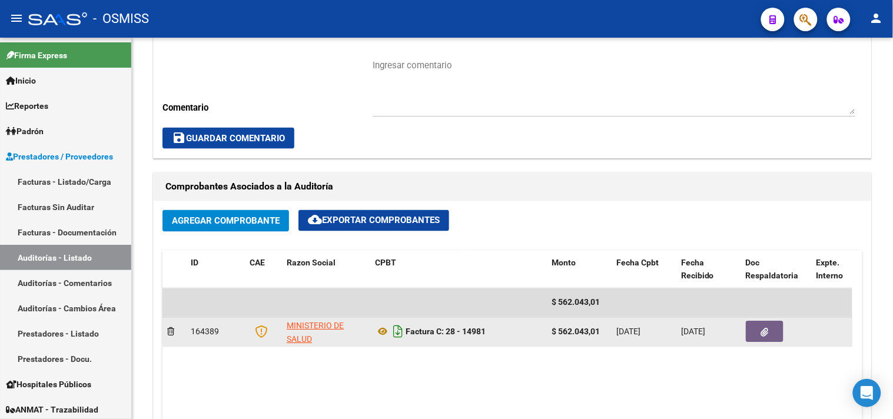
scroll to position [419, 0]
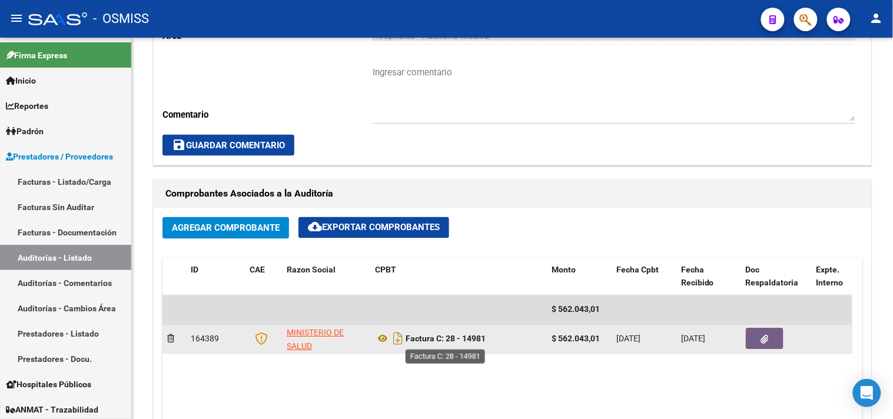
drag, startPoint x: 487, startPoint y: 334, endPoint x: 447, endPoint y: 335, distance: 39.5
click at [447, 335] on strong "Factura C: 28 - 14981" at bounding box center [446, 338] width 80 height 9
copy strong "28 - 14981"
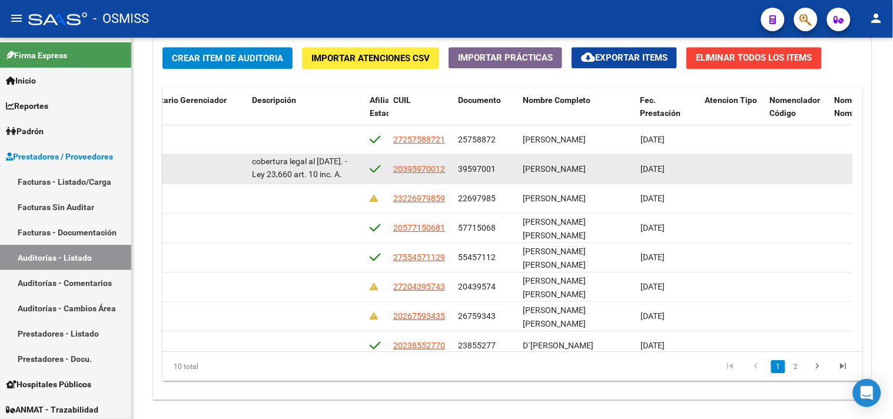
scroll to position [1, 0]
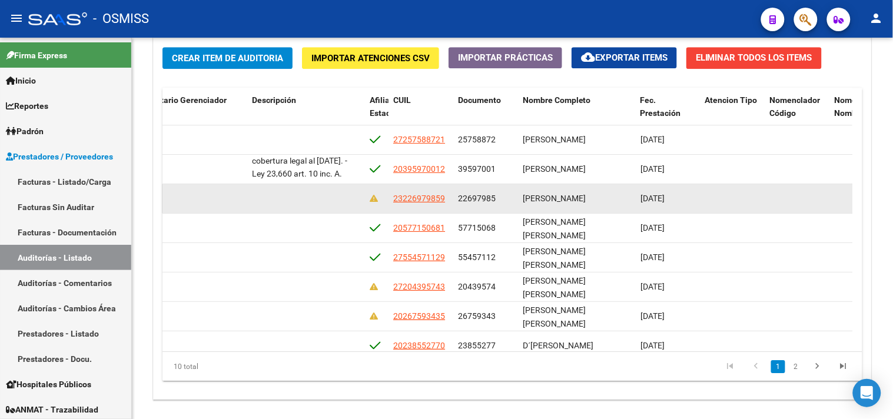
drag, startPoint x: 251, startPoint y: 164, endPoint x: 336, endPoint y: 185, distance: 87.9
copy datatable-scroller "BAJA LABORAL AL 30/11/2023. BAJA por finalización de la cobertura legal al 28/0…"
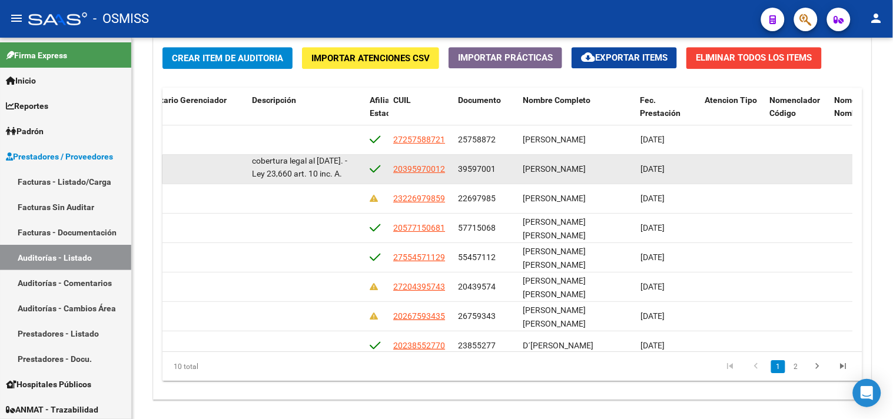
click at [327, 172] on div "BAJA LABORAL AL 30/11/2023. BAJA por finalización de la cobertura legal al 28/0…" at bounding box center [306, 168] width 108 height 25
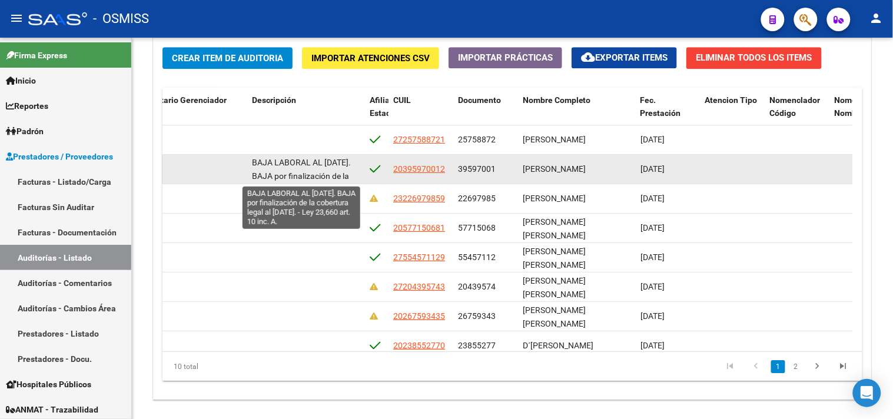
scroll to position [0, 0]
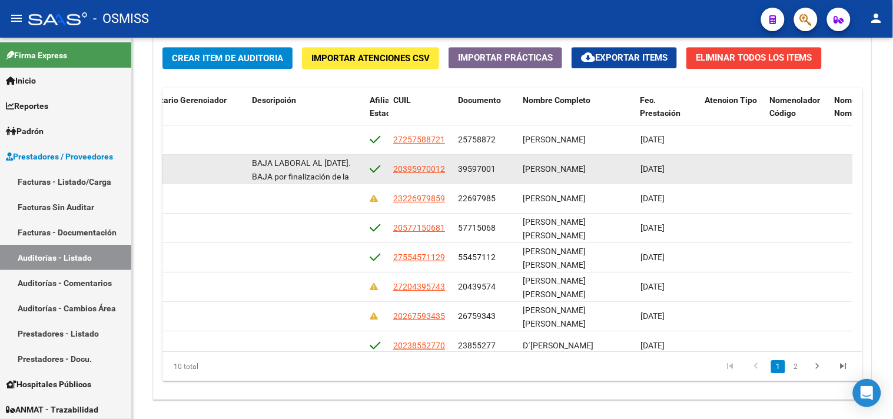
drag, startPoint x: 333, startPoint y: 177, endPoint x: 246, endPoint y: 155, distance: 89.2
click at [246, 155] on div "353721 V01 - Viasano $ 11.700,00 $ 0,00 $ 11.700,00 $ 0,00 $ 11.700,00 SE RECHA…" at bounding box center [269, 169] width 1910 height 29
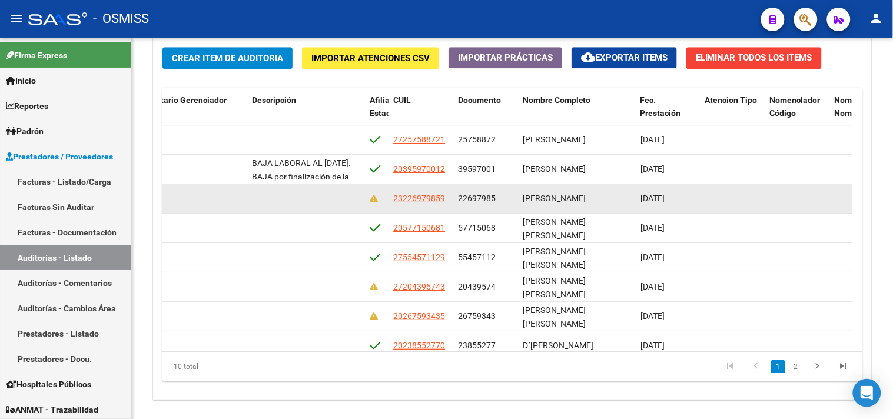
copy div "BAJA LABORAL AL 30/11/2023. BAJA por finalización de la cobertura legal al 28/0…"
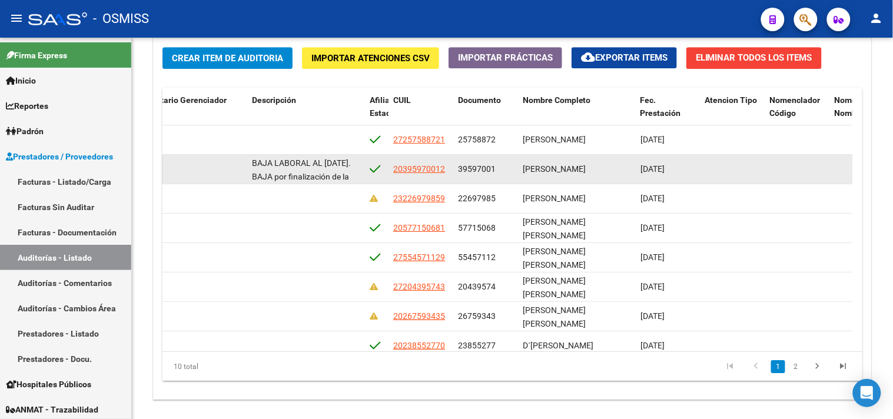
copy span "39597001"
drag, startPoint x: 460, startPoint y: 171, endPoint x: 504, endPoint y: 171, distance: 44.1
click at [504, 171] on div "39597001" at bounding box center [485, 169] width 55 height 14
drag, startPoint x: 525, startPoint y: 168, endPoint x: 613, endPoint y: 174, distance: 88.5
click at [613, 174] on div "VERON LUCAS IGNACIO" at bounding box center [577, 169] width 108 height 14
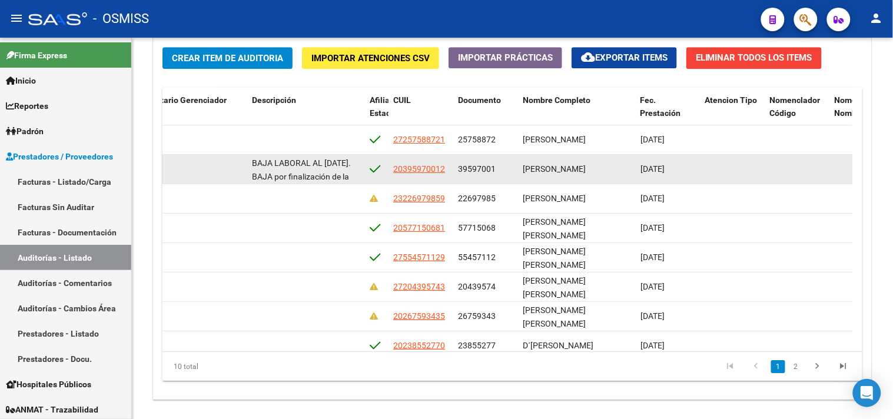
copy span "VERON LUCAS IGNACIO"
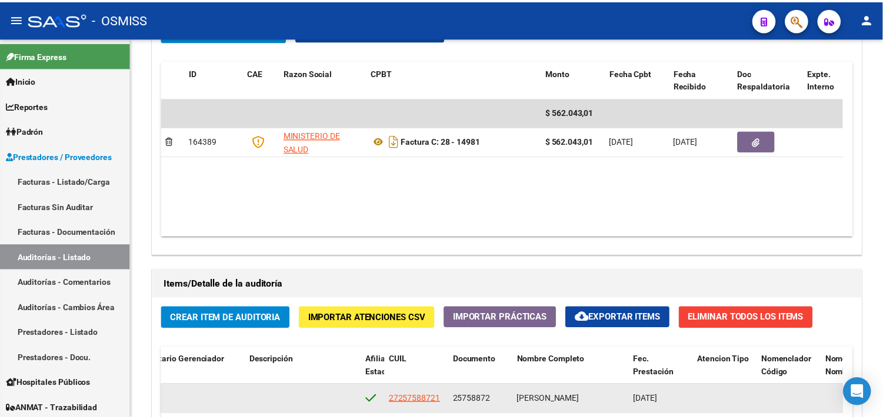
scroll to position [615, 0]
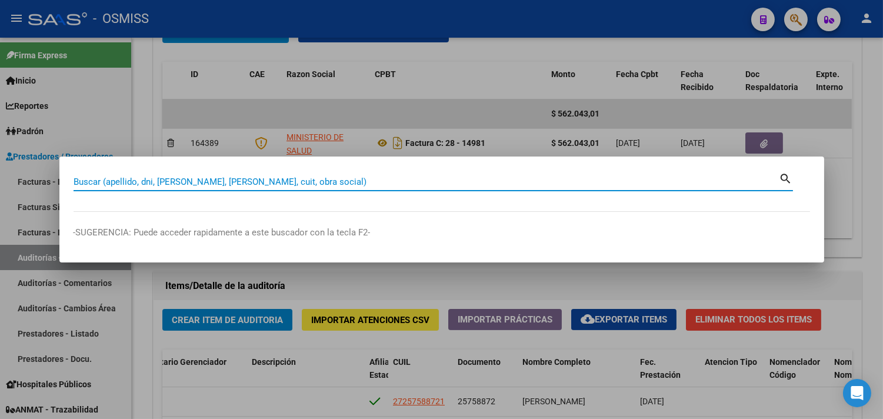
paste input "05-00018756"
type input "05-00018756"
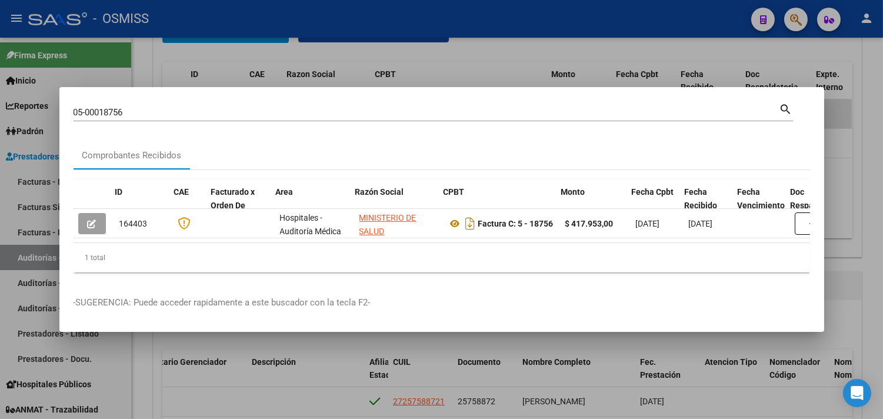
scroll to position [0, 405]
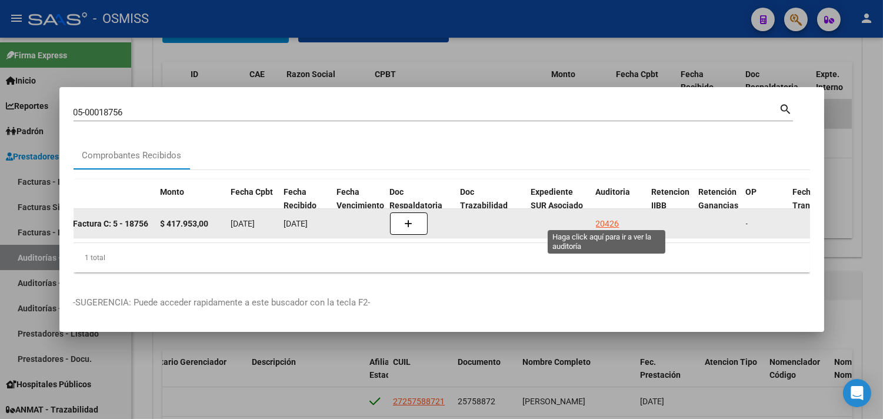
click at [599, 217] on div "20426" at bounding box center [608, 224] width 24 height 14
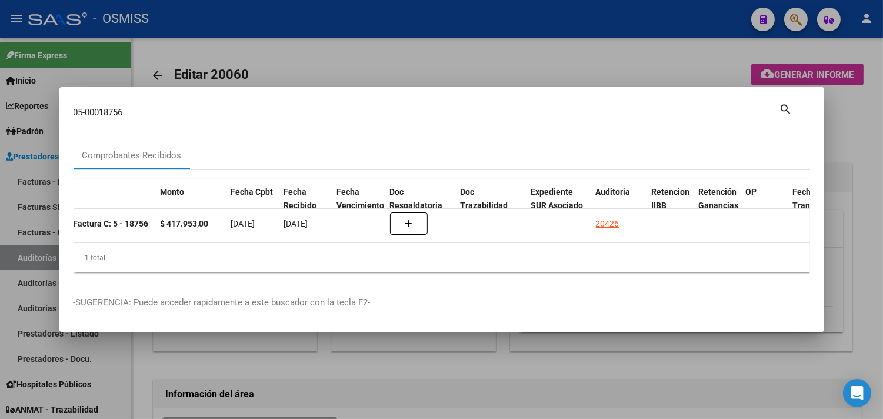
click at [862, 162] on div at bounding box center [441, 209] width 883 height 419
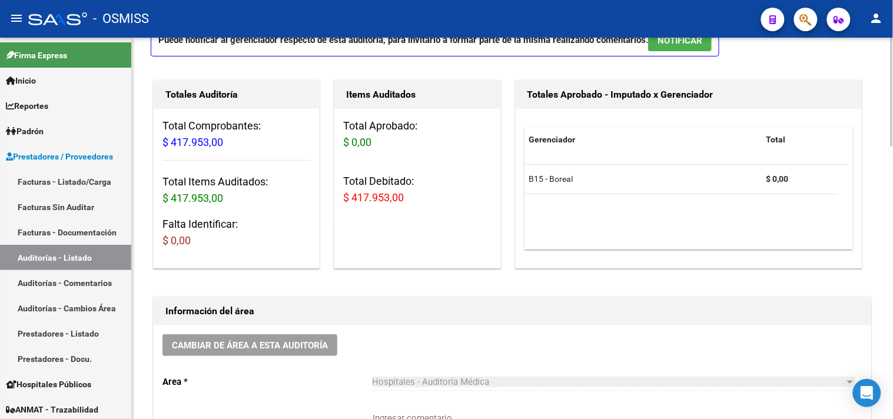
scroll to position [196, 0]
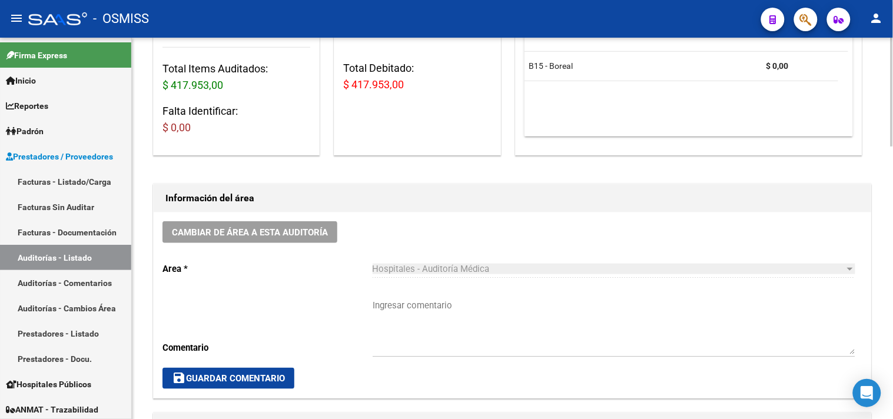
drag, startPoint x: 416, startPoint y: 86, endPoint x: 333, endPoint y: 90, distance: 83.1
click at [333, 90] on div "Items Auditados Total Aprobado: $ 0,00 Total Debitado: $ 417.953,00" at bounding box center [416, 61] width 171 height 193
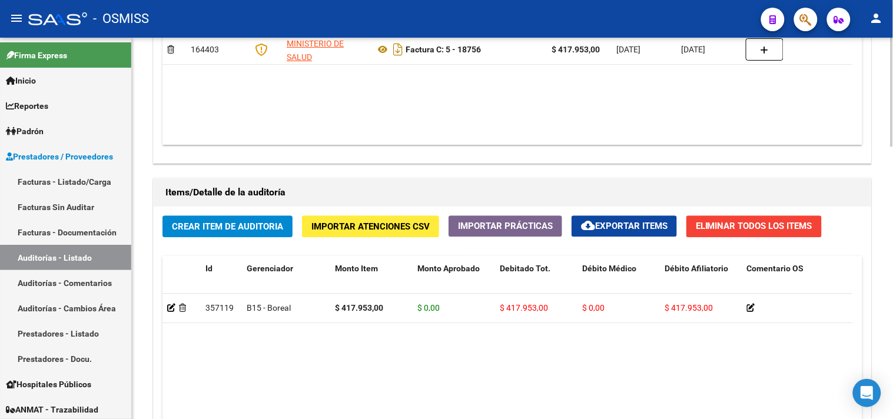
scroll to position [719, 0]
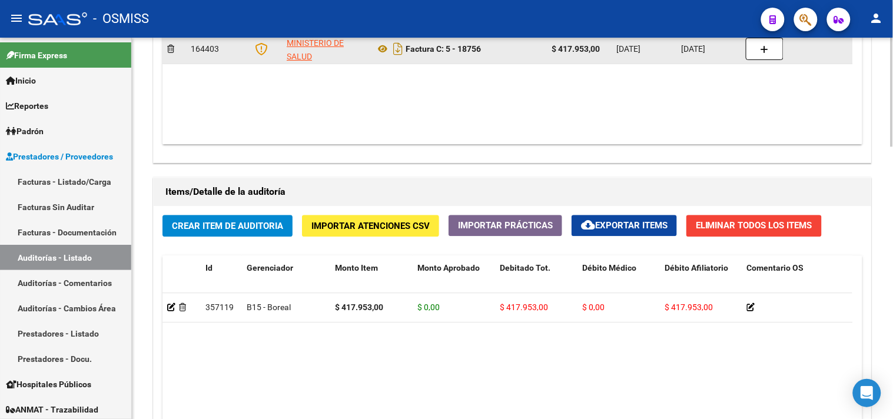
drag, startPoint x: 444, startPoint y: 51, endPoint x: 497, endPoint y: 63, distance: 54.3
click at [497, 63] on datatable-body-cell "Factura C: 5 - 18756" at bounding box center [458, 49] width 177 height 29
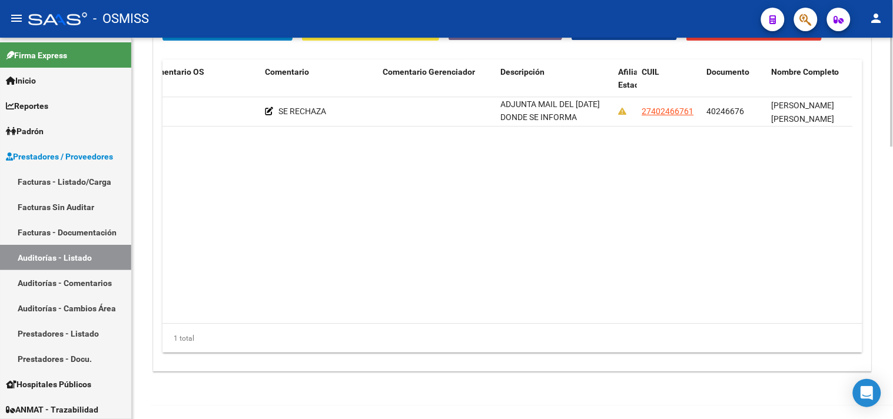
scroll to position [1, 0]
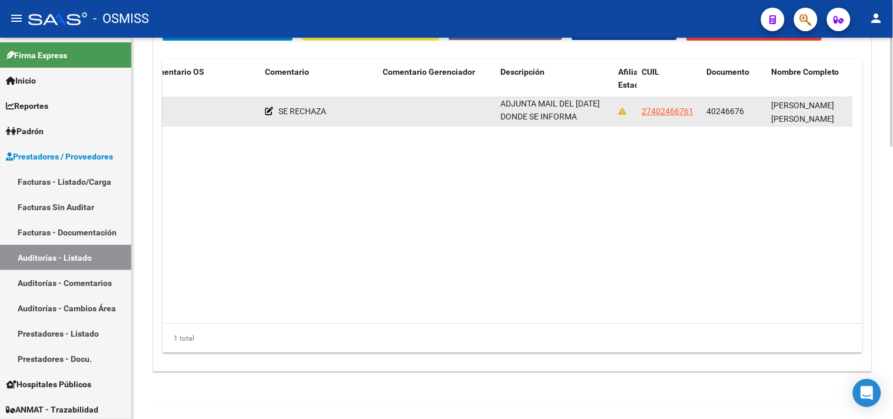
drag, startPoint x: 499, startPoint y: 103, endPoint x: 579, endPoint y: 119, distance: 81.7
click at [579, 119] on datatable-body-cell "BENEFICIARIO RN Y MADRE DE RN NO DECLARADOS EN GRUPO FAMILIAR PRIMARIO A CARGO …" at bounding box center [555, 111] width 118 height 29
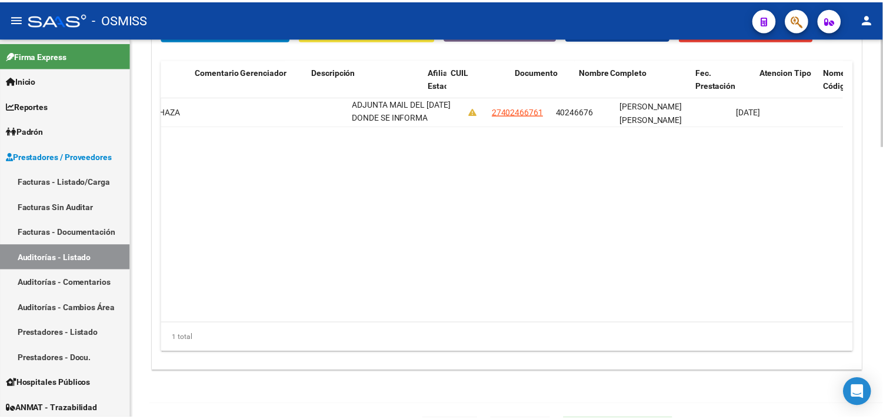
scroll to position [0, 819]
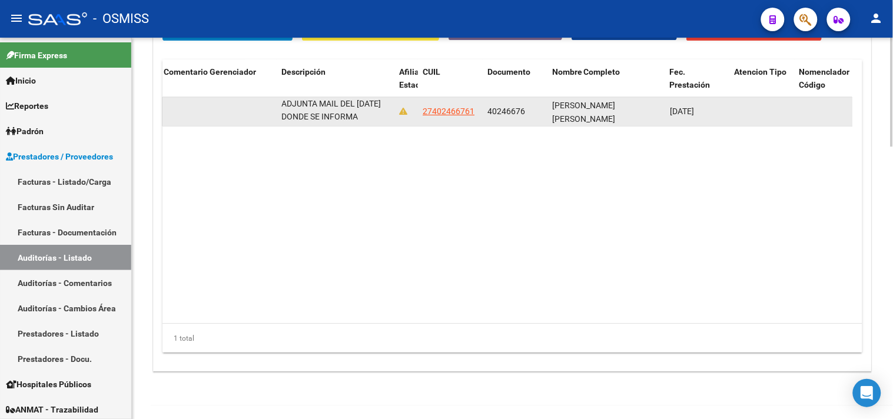
drag, startPoint x: 554, startPoint y: 108, endPoint x: 652, endPoint y: 110, distance: 98.3
click at [615, 110] on span "FERREYRA FLAVIA VANESA" at bounding box center [583, 112] width 63 height 23
drag, startPoint x: 489, startPoint y: 111, endPoint x: 538, endPoint y: 119, distance: 50.1
click at [538, 118] on div "40246676" at bounding box center [514, 112] width 55 height 14
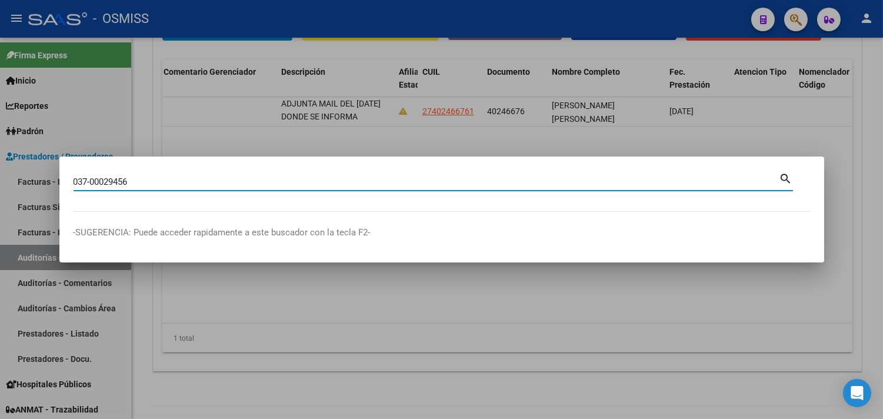
type input "037-00029456"
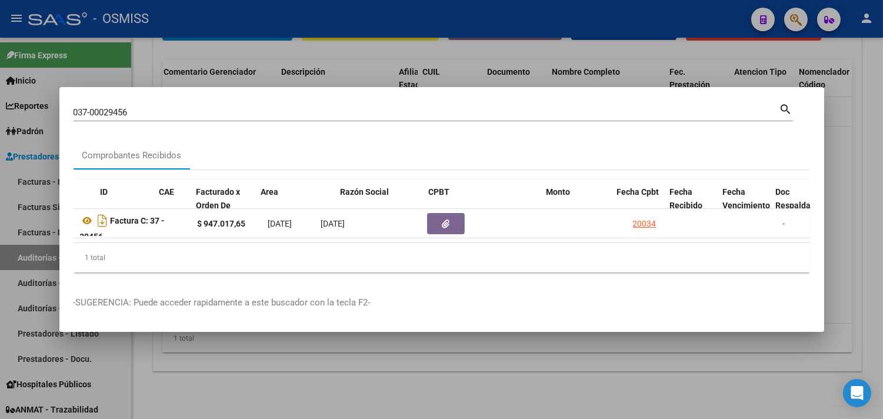
scroll to position [0, 375]
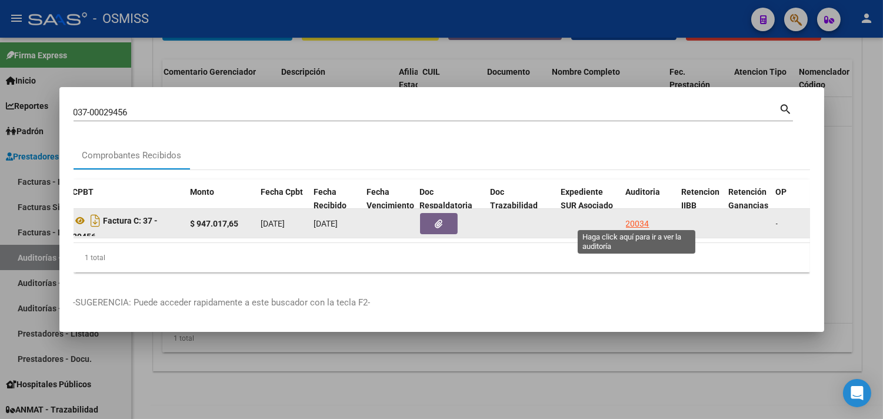
click at [644, 220] on div "20034" at bounding box center [638, 224] width 24 height 14
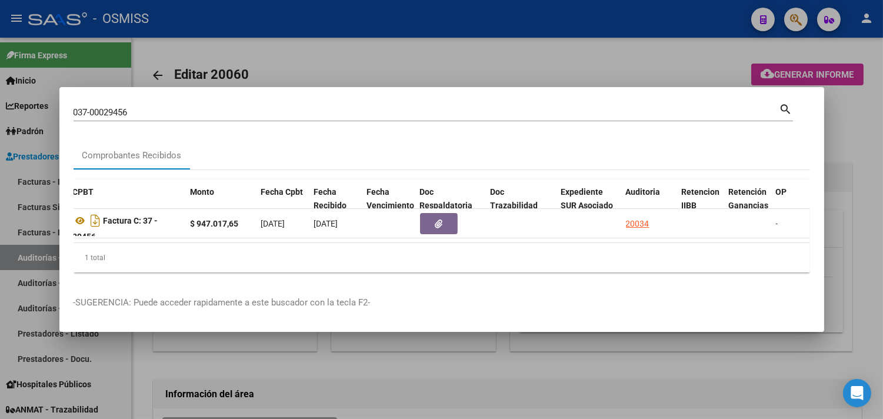
click at [862, 132] on div at bounding box center [441, 209] width 883 height 419
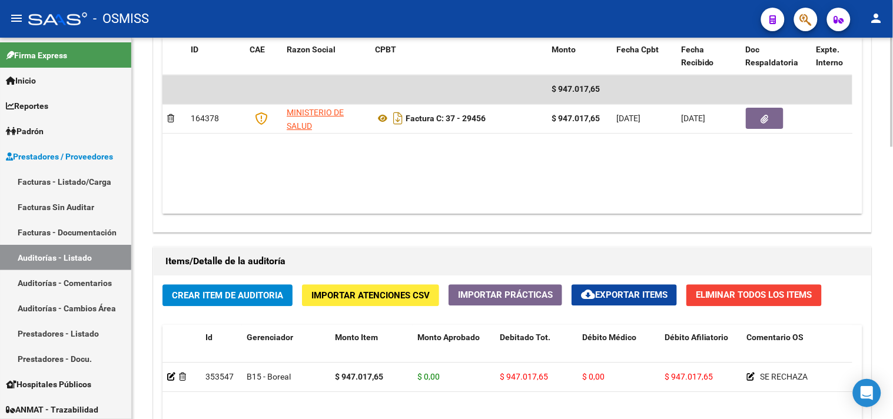
scroll to position [654, 0]
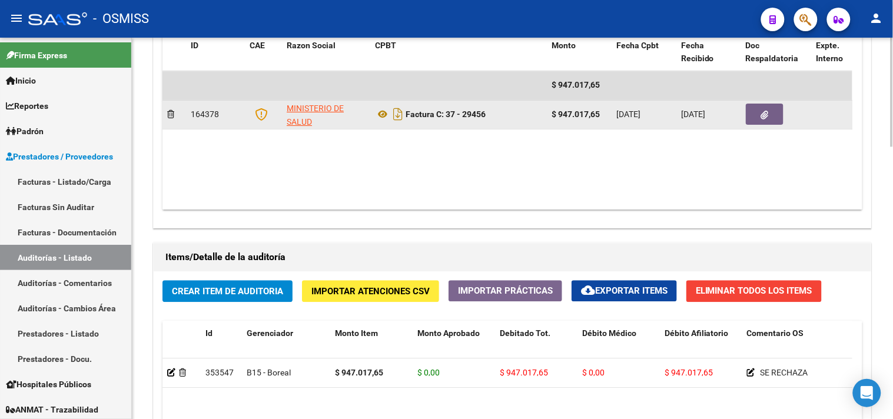
drag, startPoint x: 449, startPoint y: 117, endPoint x: 489, endPoint y: 122, distance: 39.9
click at [489, 122] on div "Factura C: 37 - 29456" at bounding box center [458, 114] width 167 height 19
click at [454, 115] on strong "Factura C: 37 - 29456" at bounding box center [446, 113] width 80 height 9
drag, startPoint x: 446, startPoint y: 112, endPoint x: 489, endPoint y: 128, distance: 45.8
click at [489, 128] on datatable-body-cell "Factura C: 37 - 29456" at bounding box center [458, 114] width 177 height 29
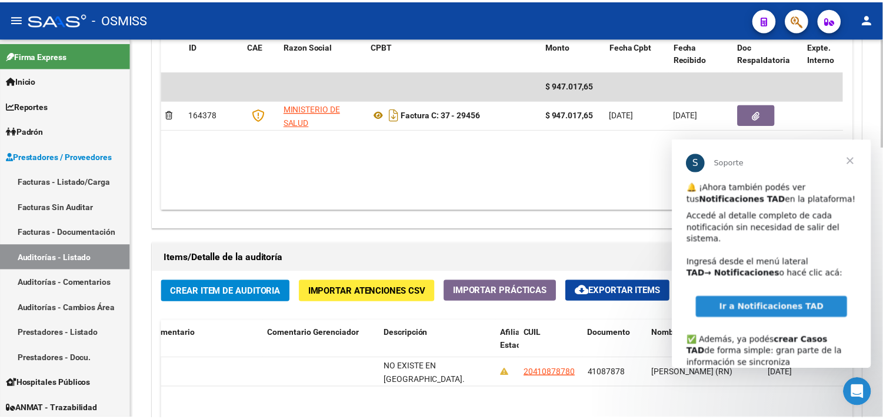
scroll to position [0, 0]
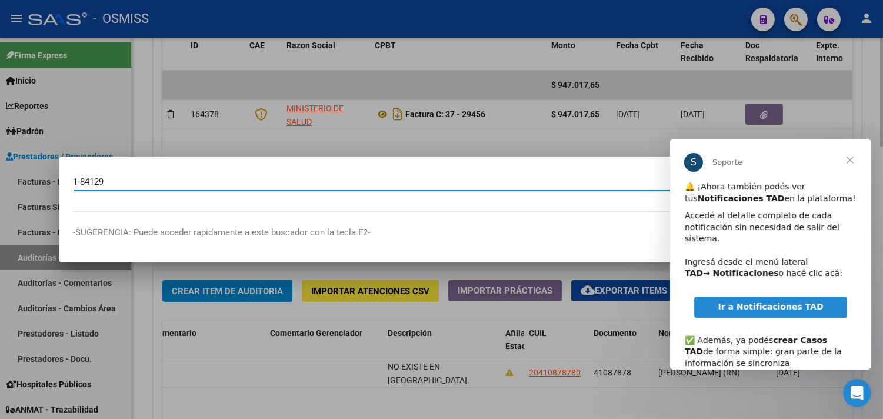
type input "1-84129"
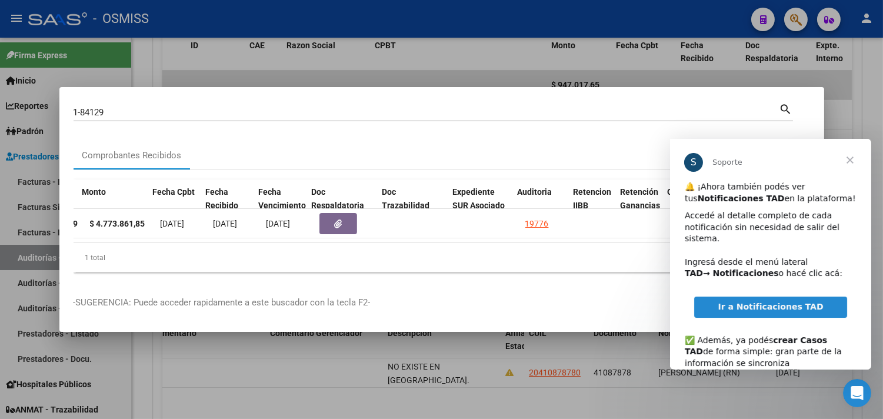
scroll to position [0, 532]
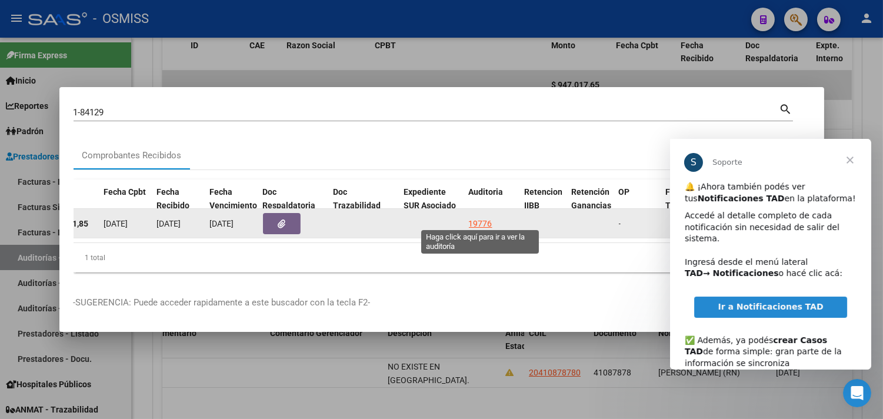
click at [477, 217] on div "19776" at bounding box center [481, 224] width 24 height 14
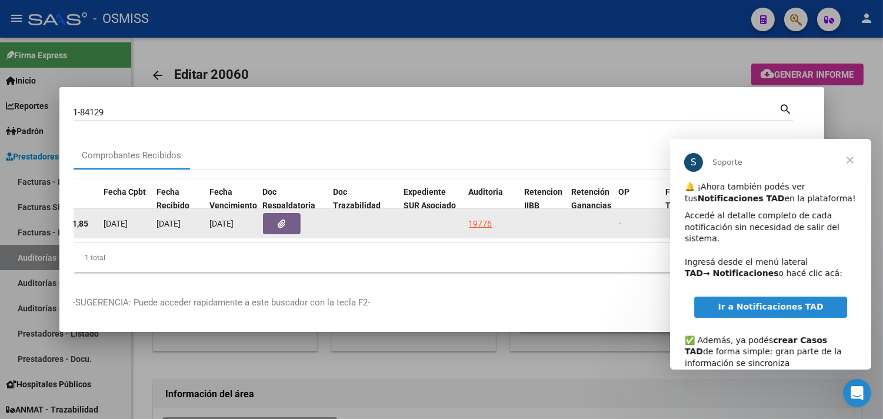
click at [477, 217] on div "19776" at bounding box center [481, 224] width 24 height 14
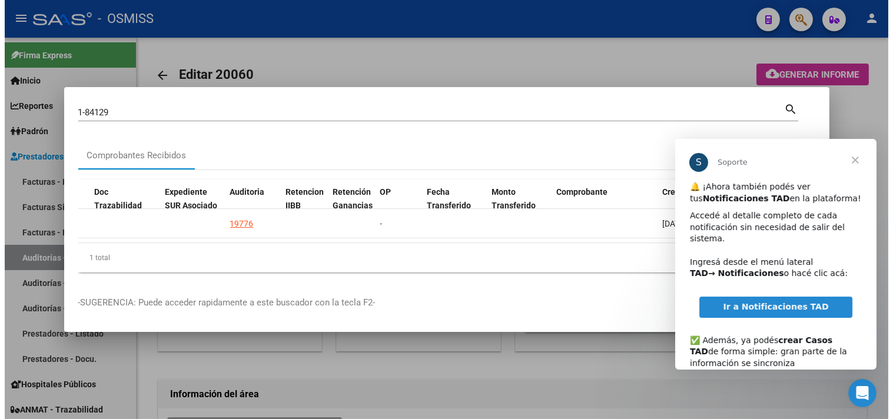
scroll to position [0, 849]
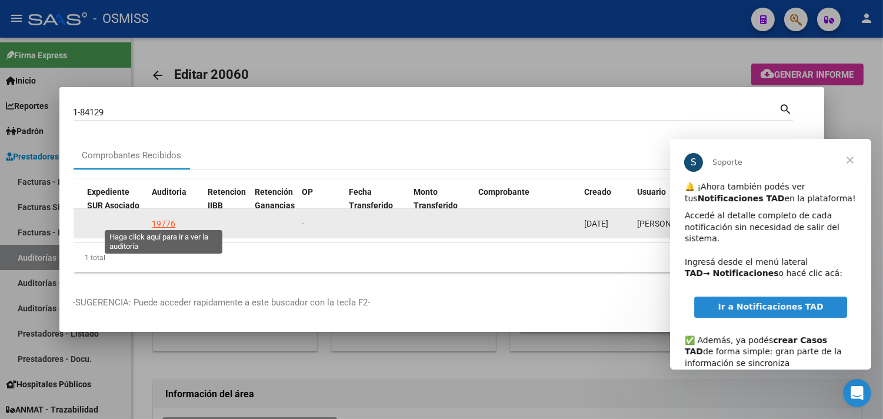
click at [171, 219] on div "19776" at bounding box center [164, 224] width 24 height 14
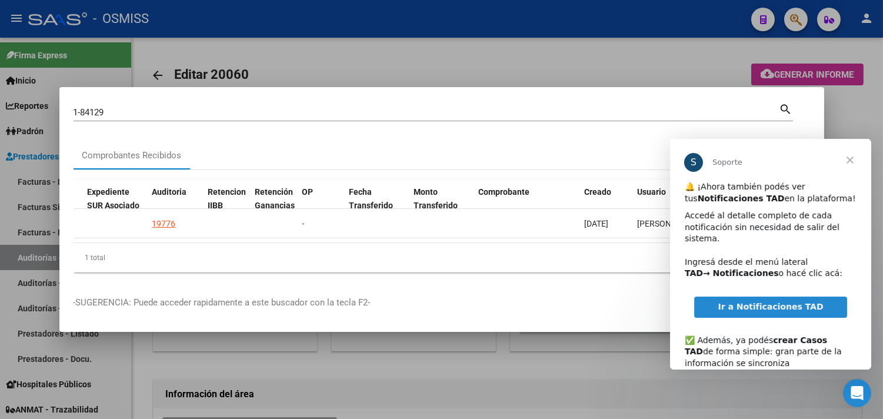
click at [474, 62] on div at bounding box center [441, 209] width 883 height 419
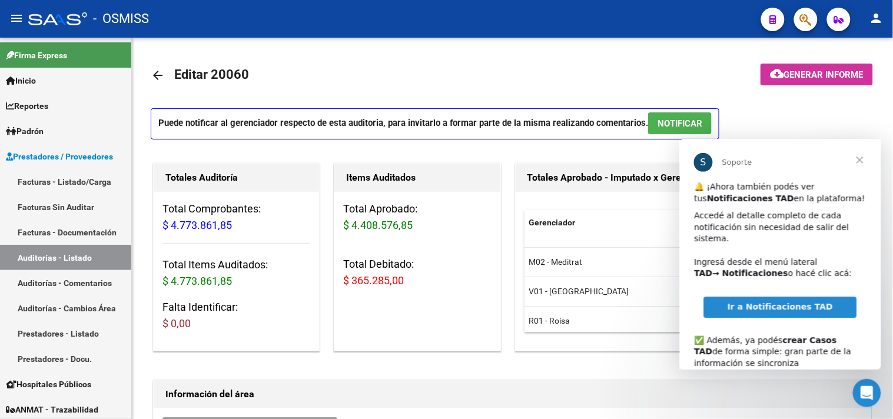
click at [862, 157] on span "Cerrar" at bounding box center [859, 159] width 42 height 42
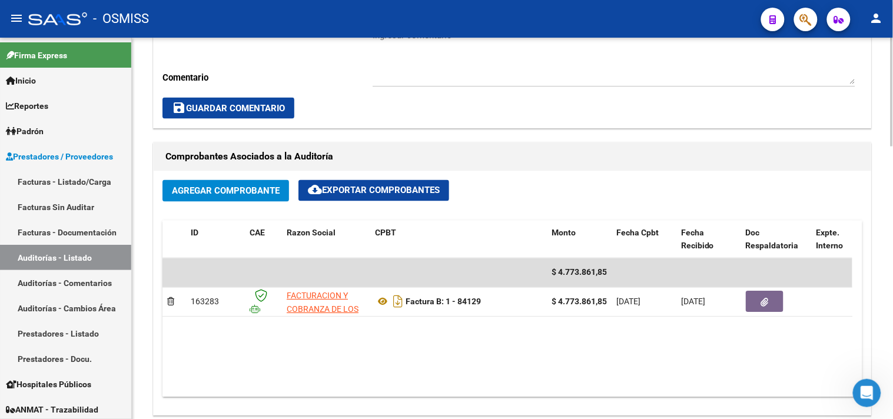
scroll to position [495, 0]
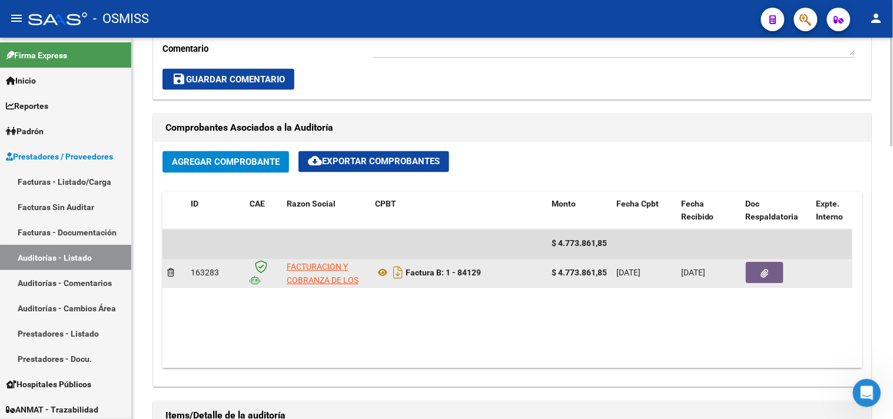
click at [766, 269] on span "button" at bounding box center [765, 273] width 8 height 11
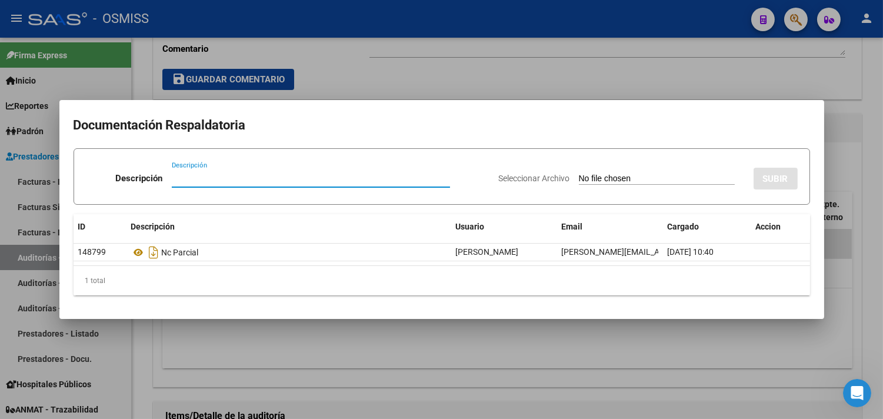
drag, startPoint x: 867, startPoint y: 162, endPoint x: 854, endPoint y: 161, distance: 13.0
click at [867, 161] on div at bounding box center [441, 209] width 883 height 419
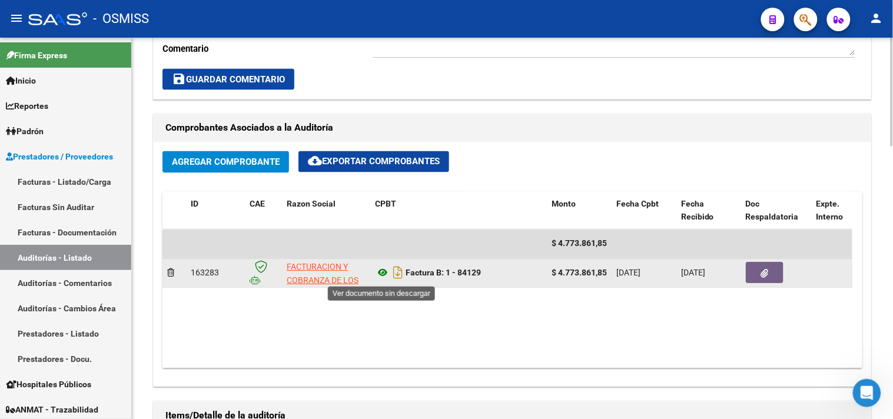
click at [383, 271] on icon at bounding box center [382, 273] width 15 height 14
click at [761, 278] on icon "button" at bounding box center [765, 274] width 8 height 9
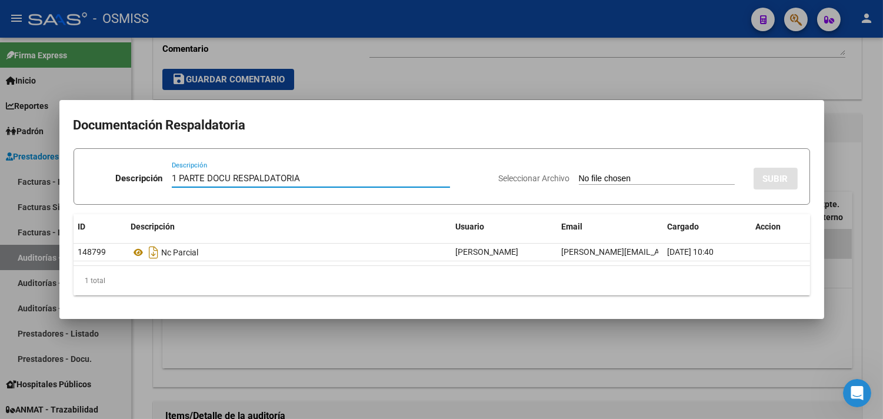
type input "1 PARTE DOCU RESPALDATORIA"
click at [570, 172] on div "Seleccionar Archivo SUBIR" at bounding box center [648, 176] width 299 height 36
click at [579, 179] on input "Seleccionar Archivo" at bounding box center [657, 179] width 156 height 11
type input "C:\fakepath\PARTE 1 FC. 0001-00084129.pdf"
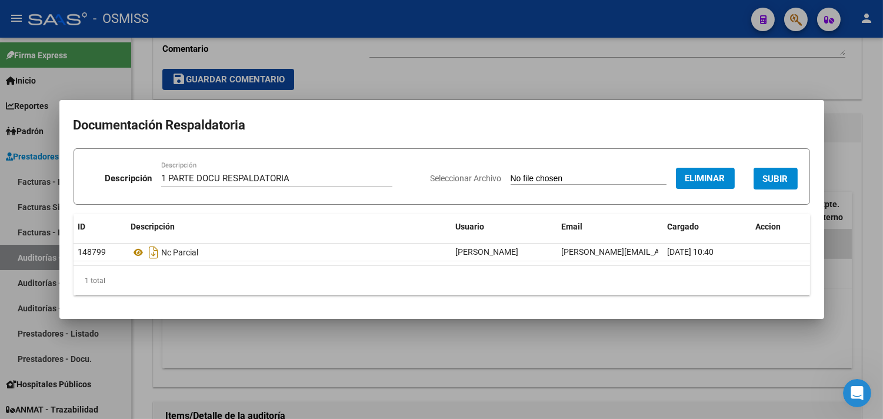
click at [756, 174] on button "SUBIR" at bounding box center [776, 179] width 44 height 22
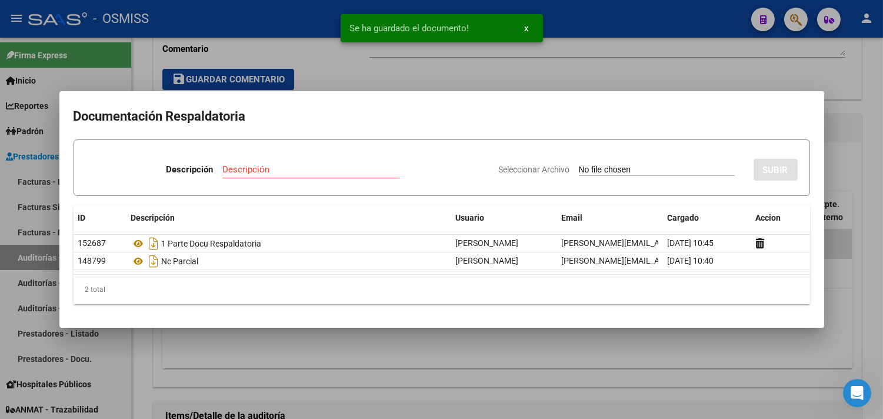
click at [227, 175] on div "Descripción" at bounding box center [311, 170] width 178 height 18
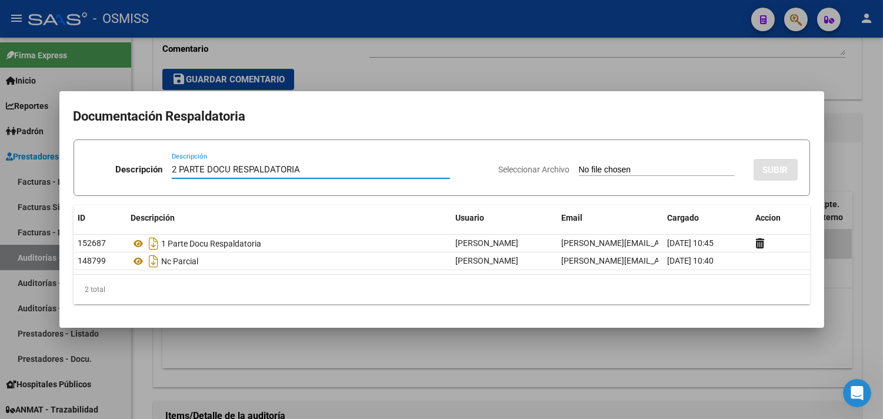
type input "2 PARTE DOCU RESPALDATORIA"
click at [596, 172] on input "Seleccionar Archivo" at bounding box center [657, 170] width 156 height 11
type input "C:\fakepath\PARTE 2 FC. 0001-00084129.pdf"
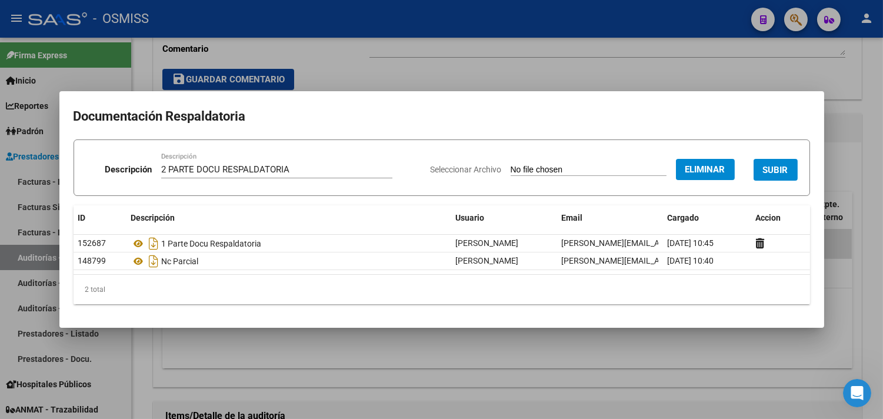
click at [763, 162] on button "SUBIR" at bounding box center [776, 170] width 44 height 22
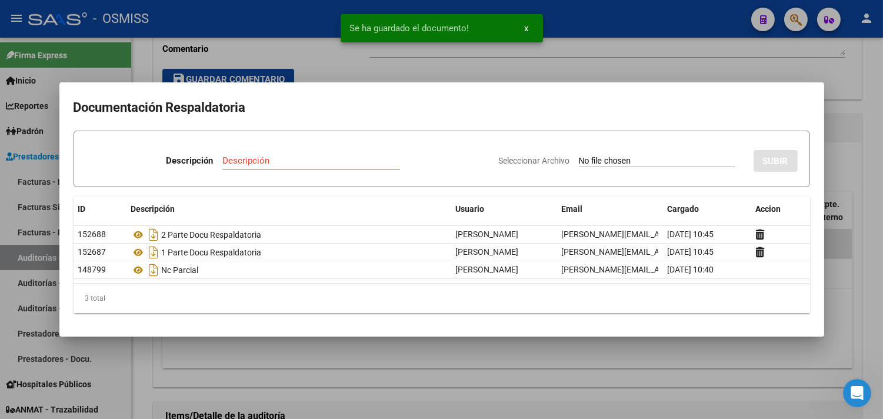
click at [853, 112] on div at bounding box center [441, 209] width 883 height 419
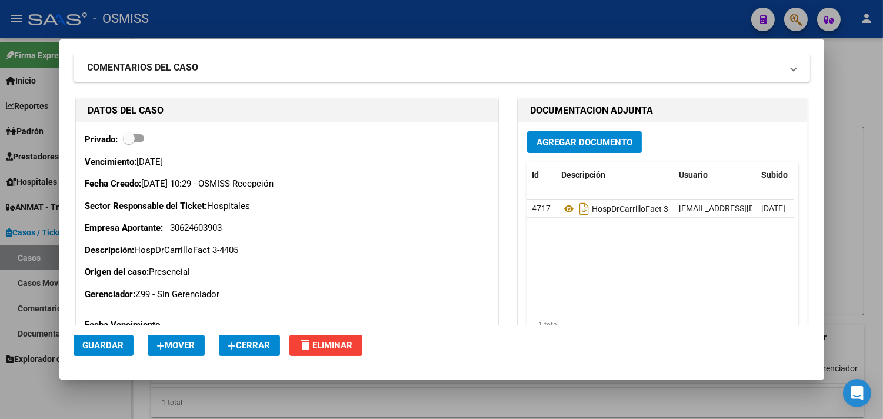
scroll to position [65, 0]
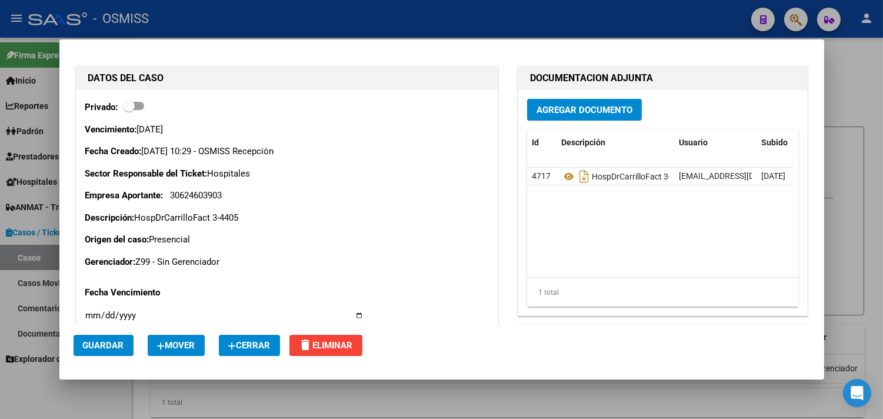
click at [260, 344] on span "Cerrar" at bounding box center [249, 345] width 42 height 11
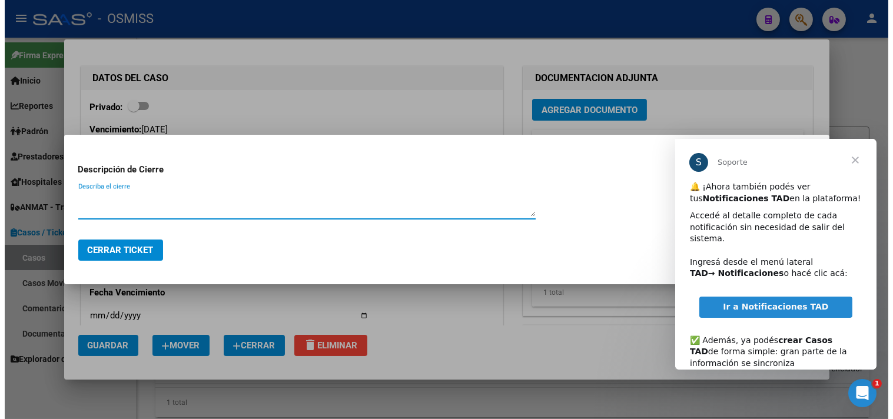
scroll to position [0, 0]
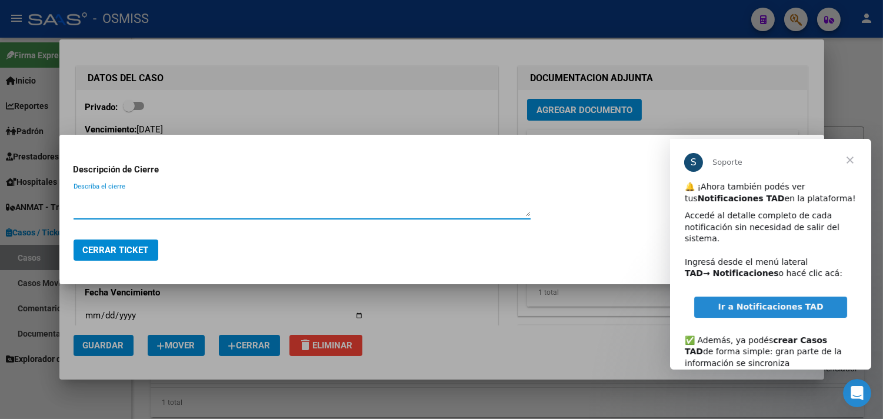
click at [205, 205] on textarea "Describa el cierre" at bounding box center [302, 205] width 457 height 24
type textarea "RECIBDIO"
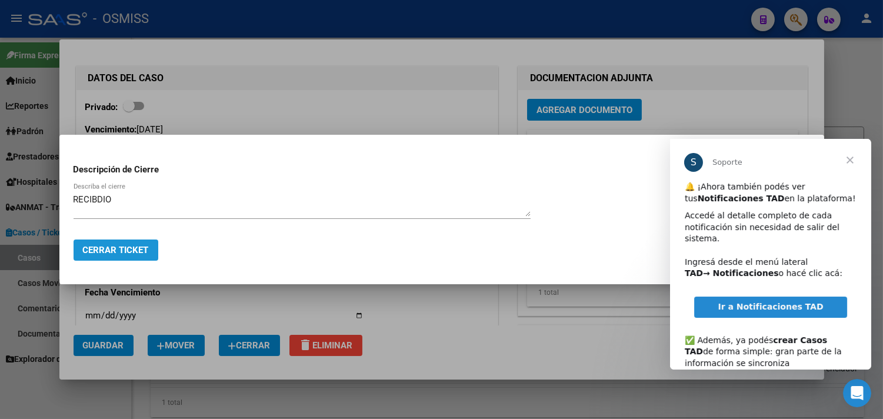
click at [135, 248] on span "Cerrar Ticket" at bounding box center [116, 250] width 66 height 11
